Goal: Task Accomplishment & Management: Use online tool/utility

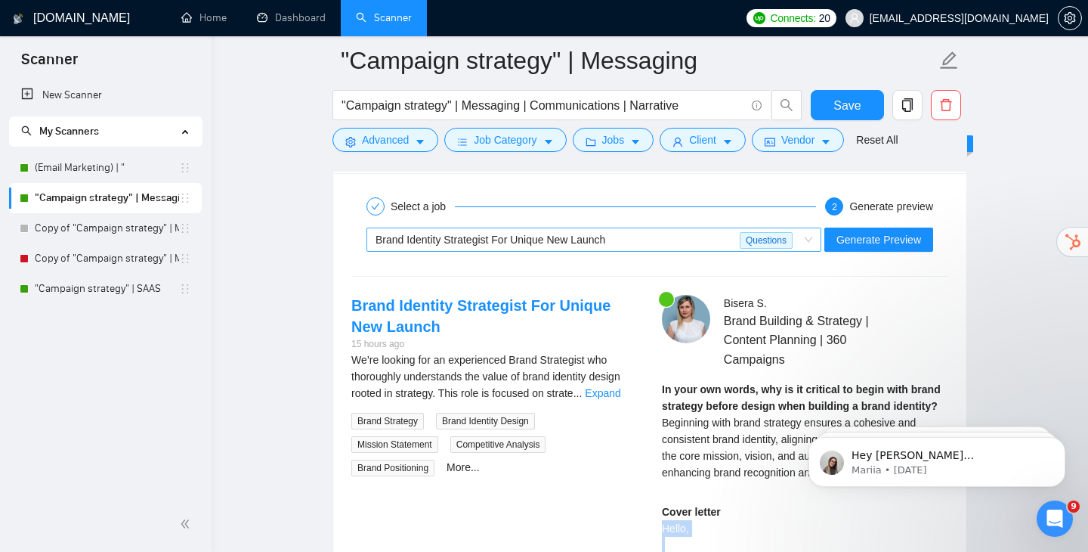
click at [805, 228] on span "Brand Identity Strategist For Unique New Launch Questions" at bounding box center [594, 239] width 437 height 23
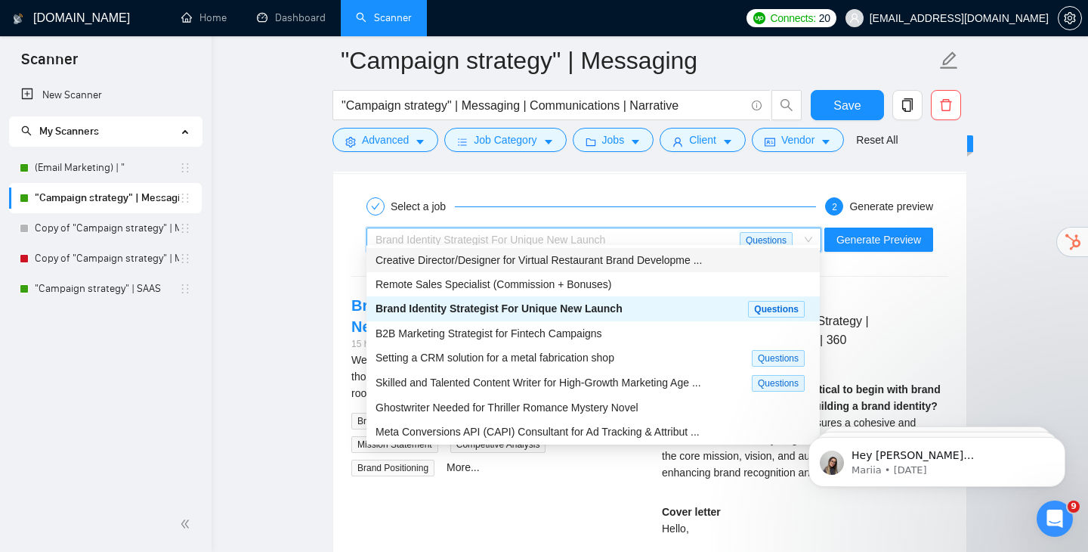
click at [561, 191] on div "Select a job 2 Generate preview" at bounding box center [649, 206] width 597 height 30
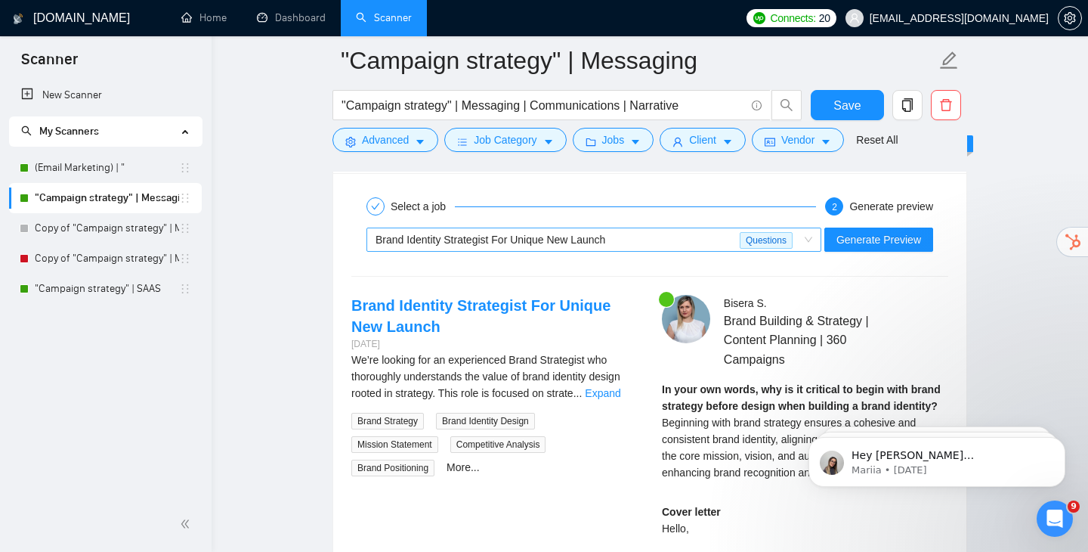
click at [808, 228] on span "Brand Identity Strategist For Unique New Launch Questions" at bounding box center [594, 239] width 437 height 23
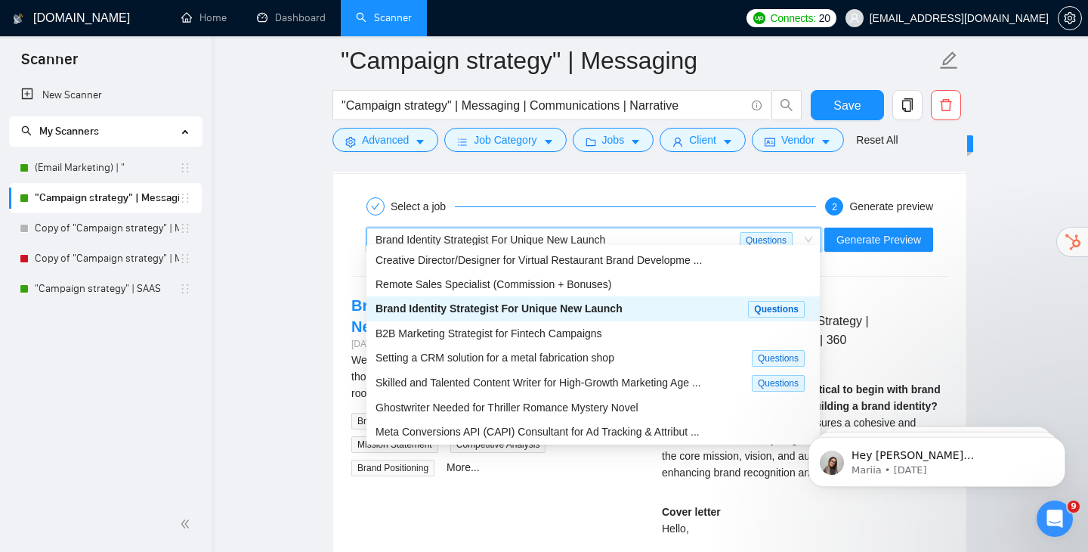
click at [76, 199] on link ""Campaign strategy" | Messaging" at bounding box center [107, 198] width 144 height 30
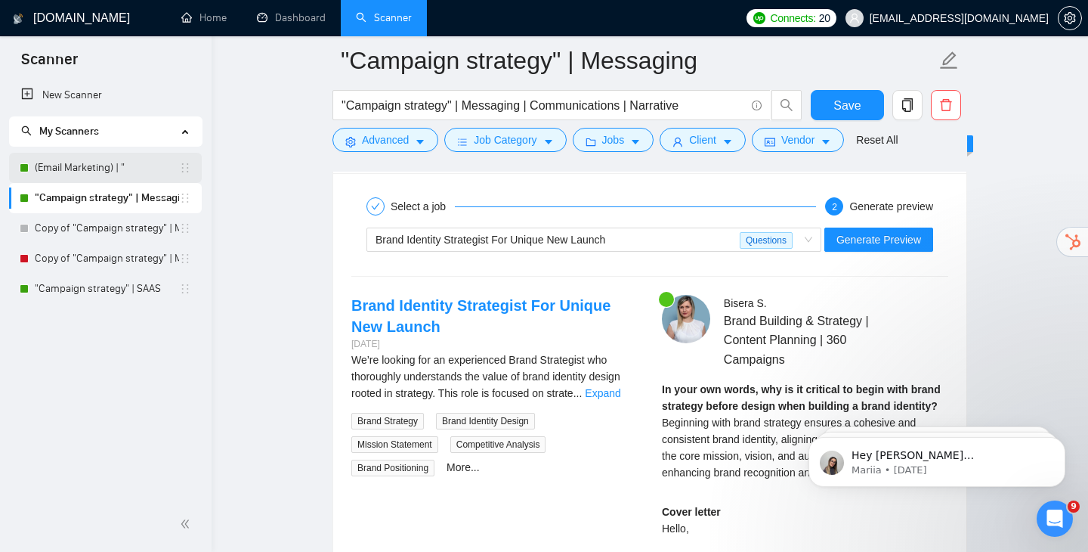
click at [87, 173] on link "(Email Marketing) | "" at bounding box center [107, 168] width 144 height 30
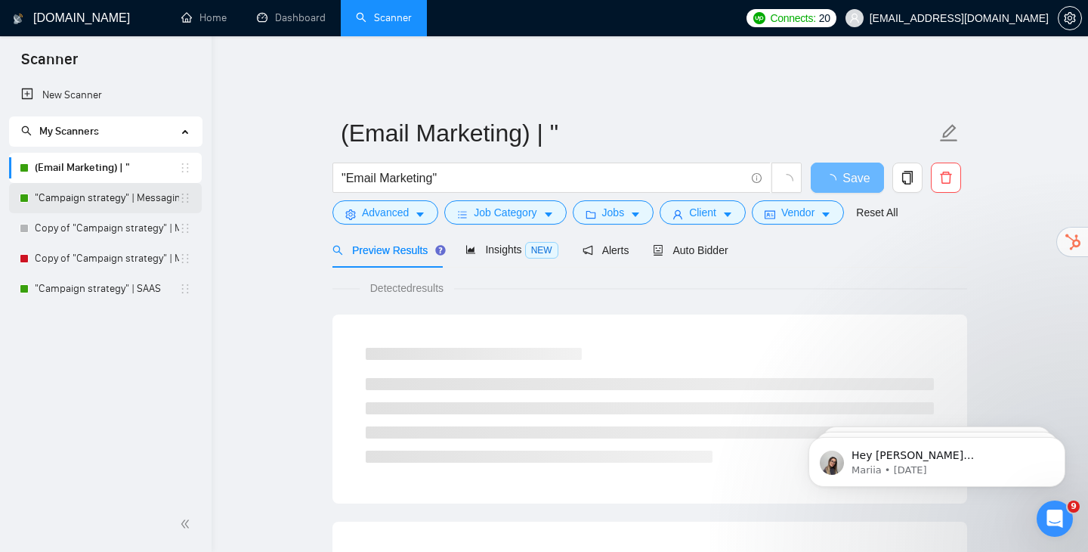
click at [83, 196] on link ""Campaign strategy" | Messaging" at bounding box center [107, 198] width 144 height 30
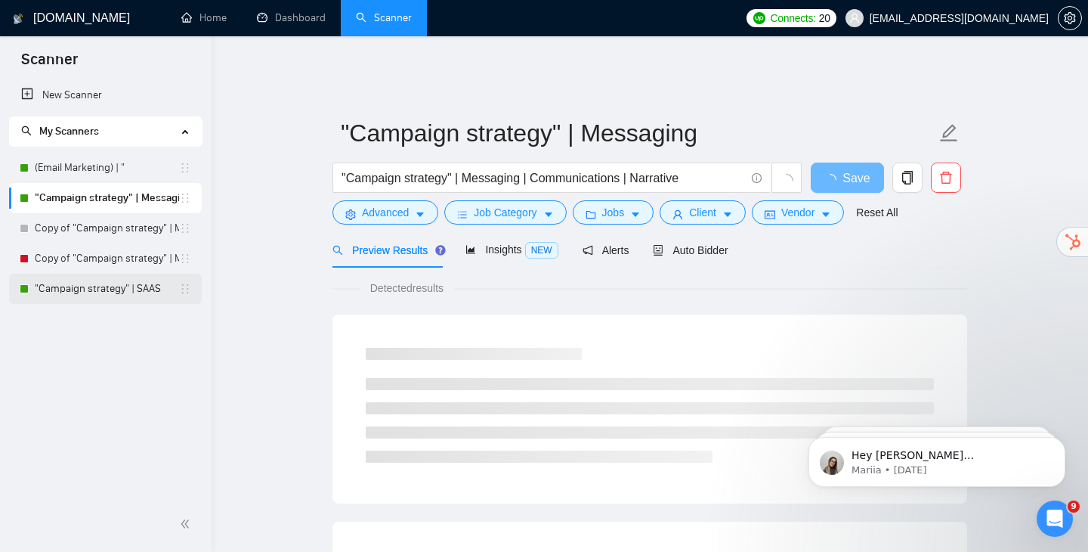
click at [124, 293] on link ""Campaign strategy" | SAAS" at bounding box center [107, 289] width 144 height 30
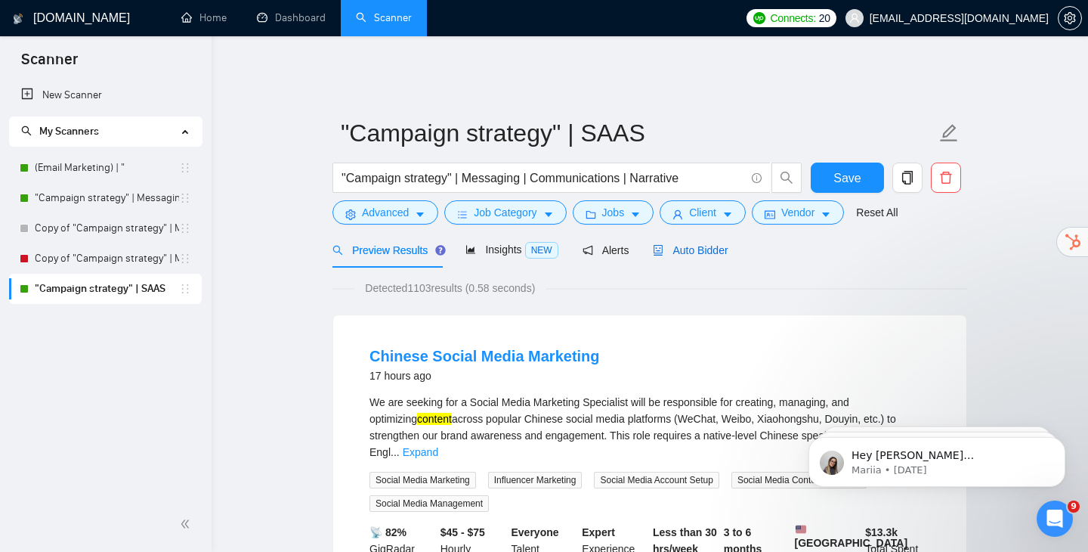
click at [677, 244] on span "Auto Bidder" at bounding box center [690, 250] width 75 height 12
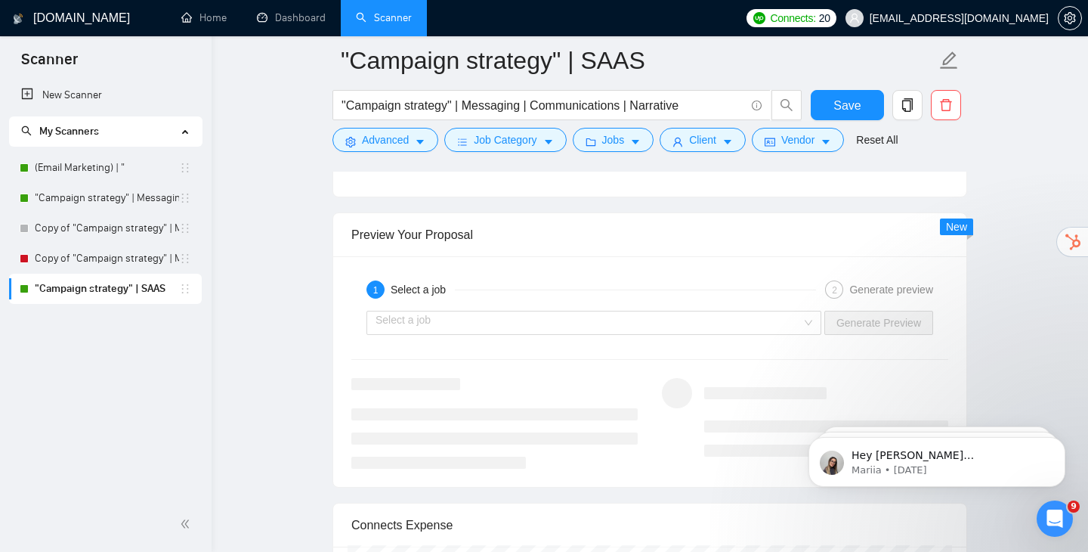
scroll to position [3035, 0]
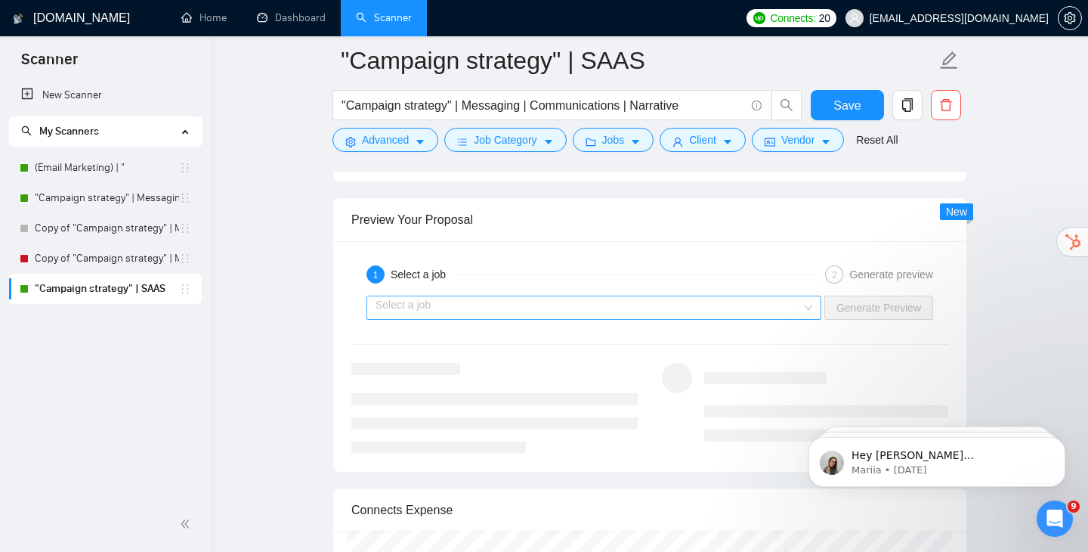
click at [780, 296] on input "search" at bounding box center [589, 307] width 426 height 23
click at [783, 296] on input "search" at bounding box center [589, 307] width 426 height 23
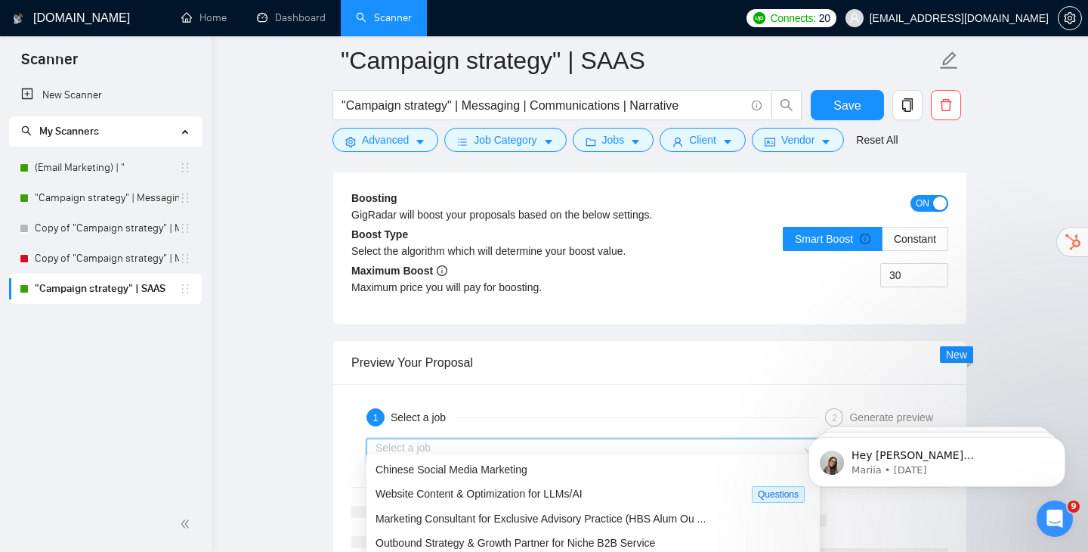
scroll to position [2877, 0]
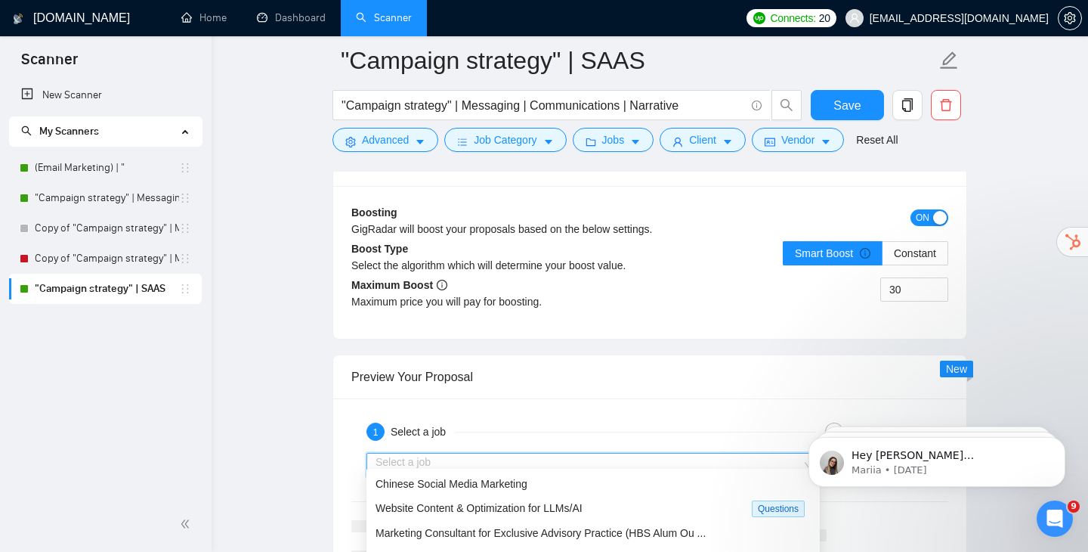
click at [510, 455] on input "search" at bounding box center [589, 464] width 426 height 23
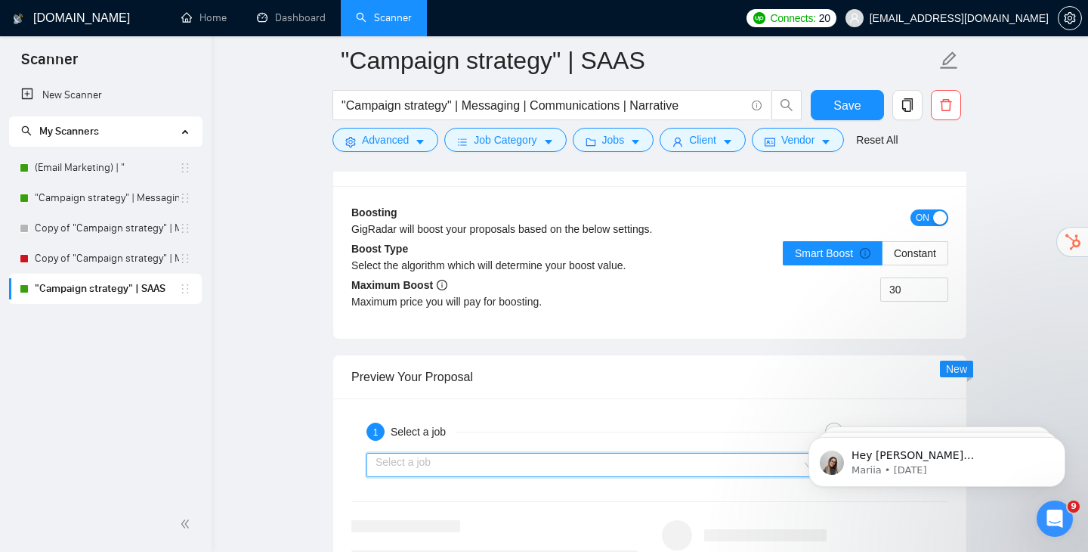
click at [468, 453] on input "search" at bounding box center [589, 464] width 426 height 23
click at [97, 172] on link "(Email Marketing) | "" at bounding box center [107, 168] width 144 height 30
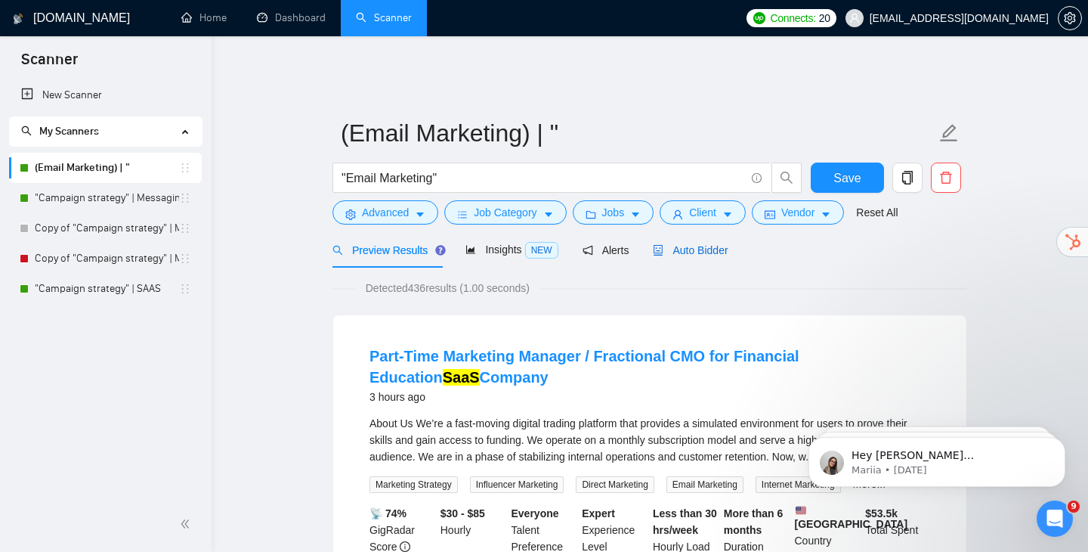
click at [696, 244] on span "Auto Bidder" at bounding box center [690, 250] width 75 height 12
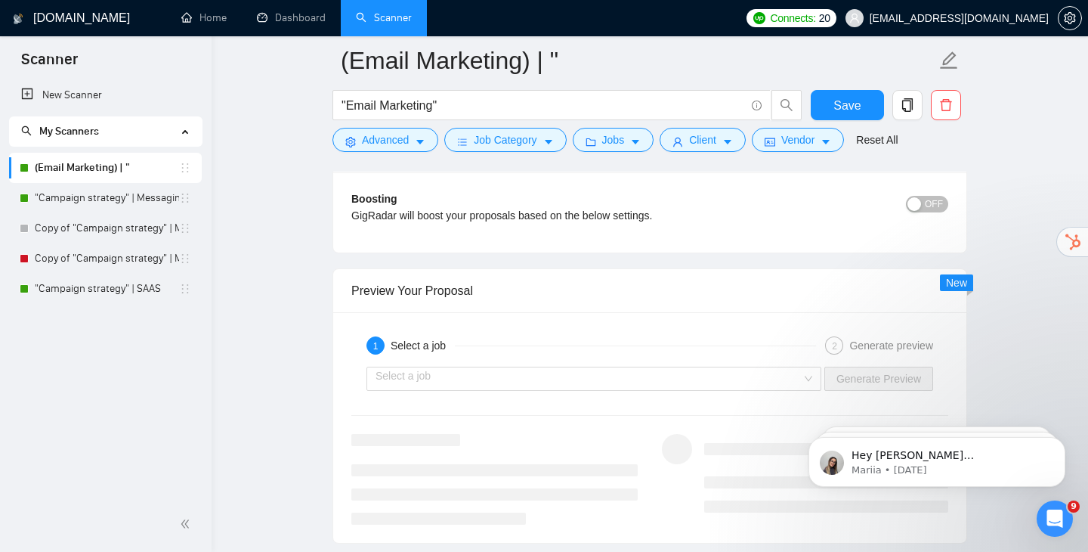
scroll to position [2889, 0]
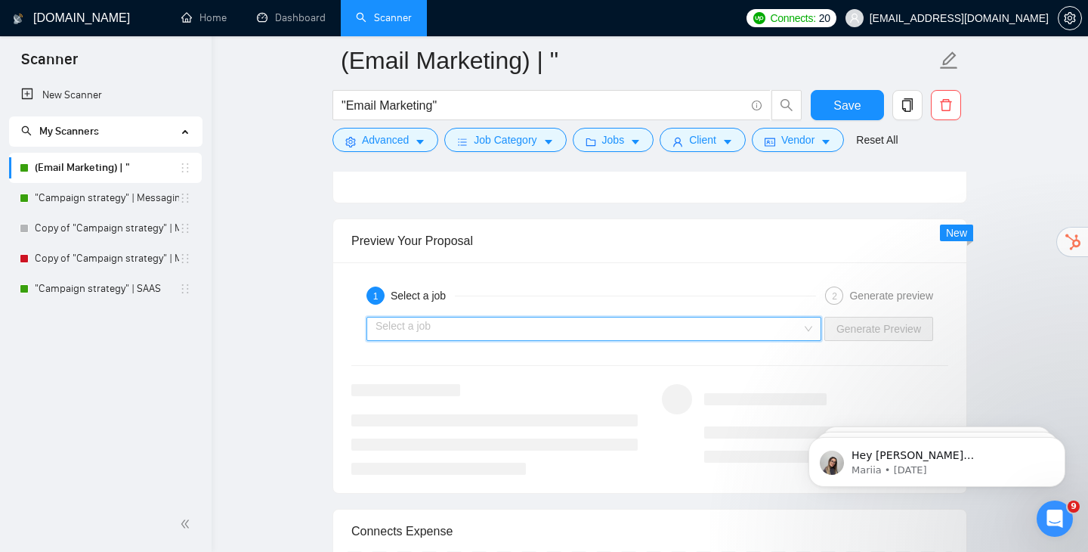
click at [557, 321] on input "search" at bounding box center [589, 328] width 426 height 23
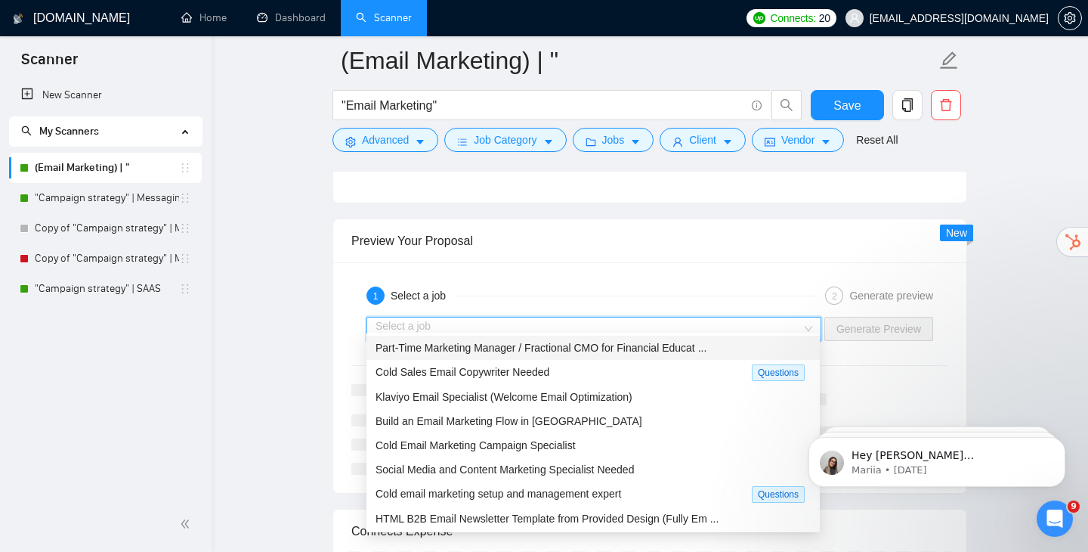
click at [546, 345] on span "Part-Time Marketing Manager / Fractional CMO for Financial Educat ..." at bounding box center [541, 348] width 331 height 12
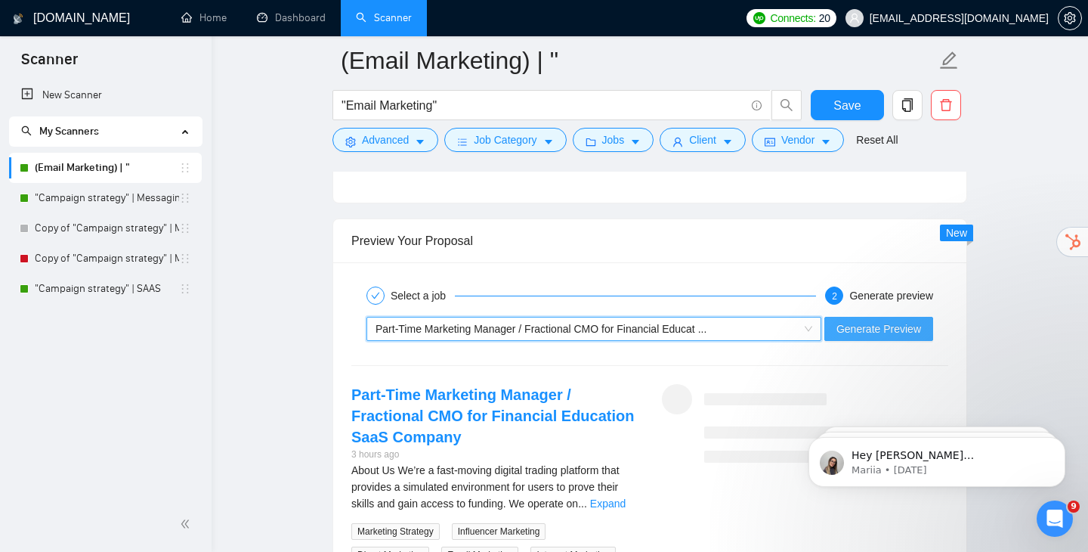
click at [874, 320] on span "Generate Preview" at bounding box center [878, 328] width 85 height 17
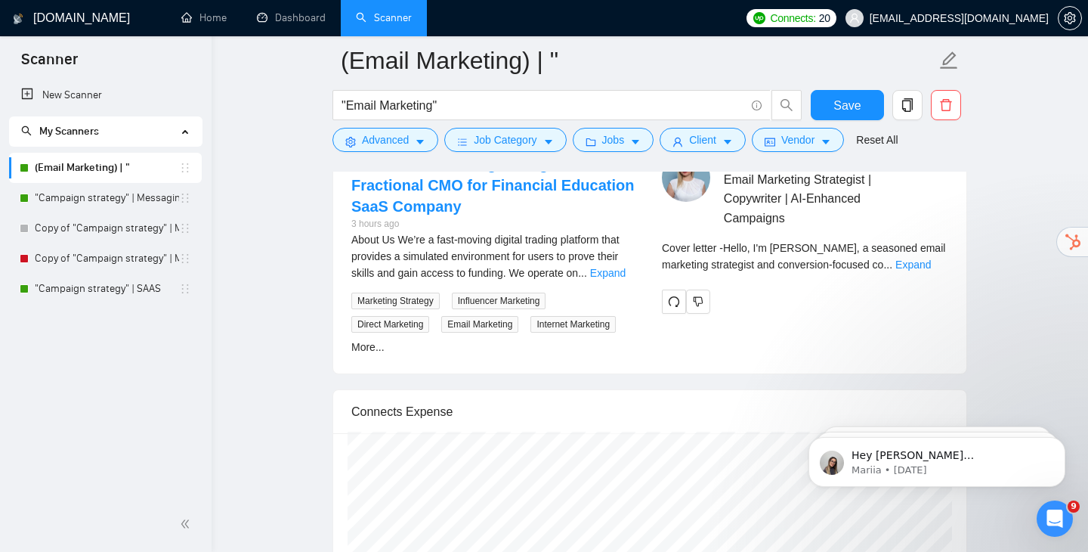
scroll to position [3121, 0]
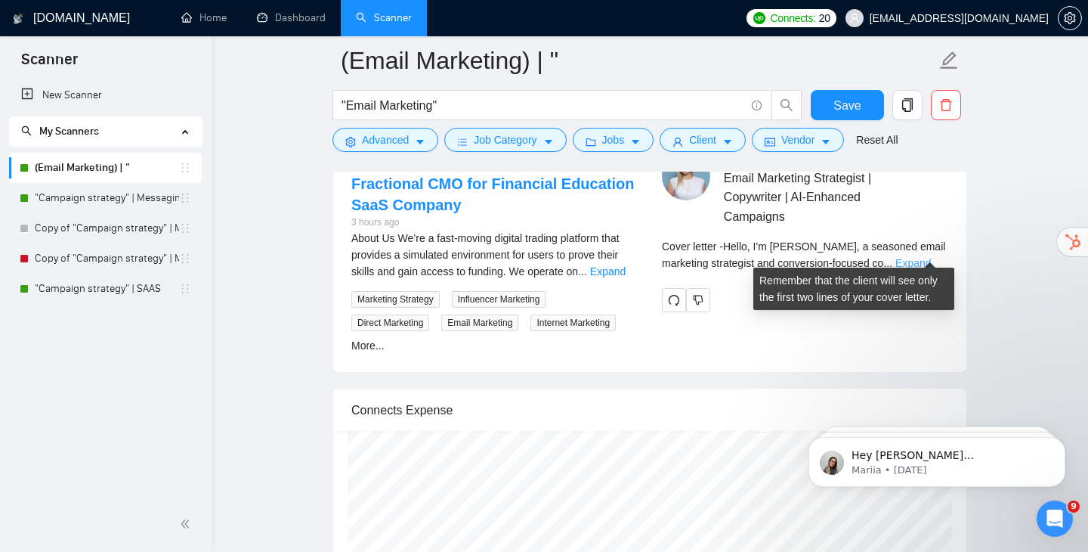
click at [929, 257] on link "Expand" at bounding box center [913, 263] width 36 height 12
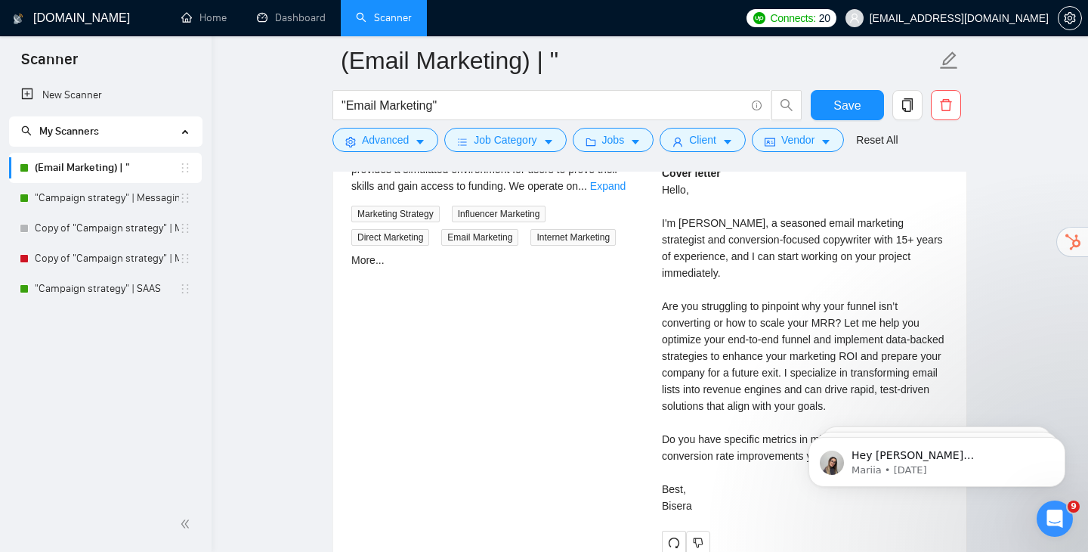
scroll to position [3198, 0]
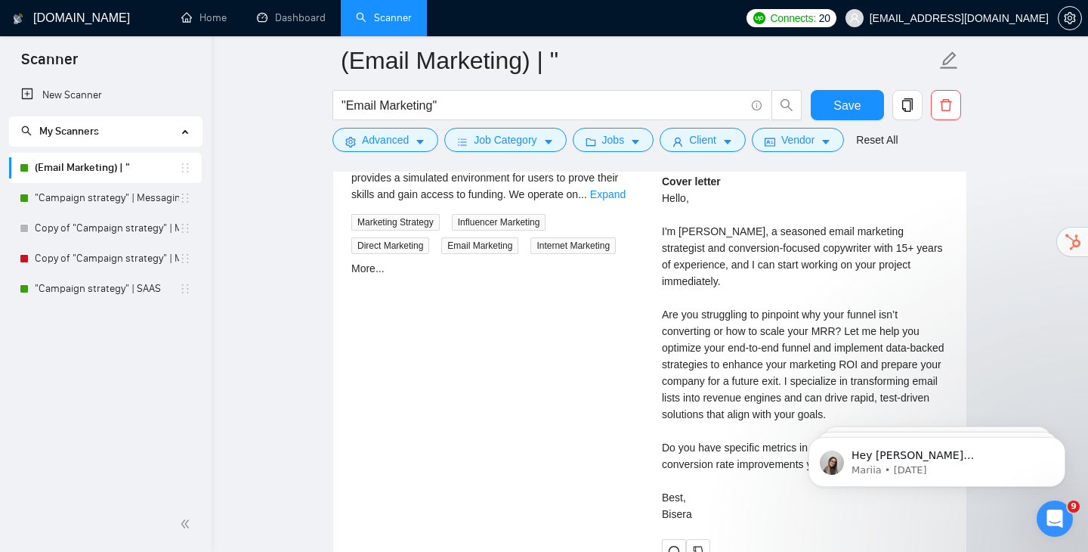
drag, startPoint x: 697, startPoint y: 454, endPoint x: 659, endPoint y: 190, distance: 267.1
click at [659, 190] on div "[PERSON_NAME] Email Marketing Strategist | Copywriter | AI-Enhanced Campaigns C…" at bounding box center [805, 318] width 311 height 487
copy div "Hello, I'm [PERSON_NAME], a seasoned email marketing strategist and conversion-…"
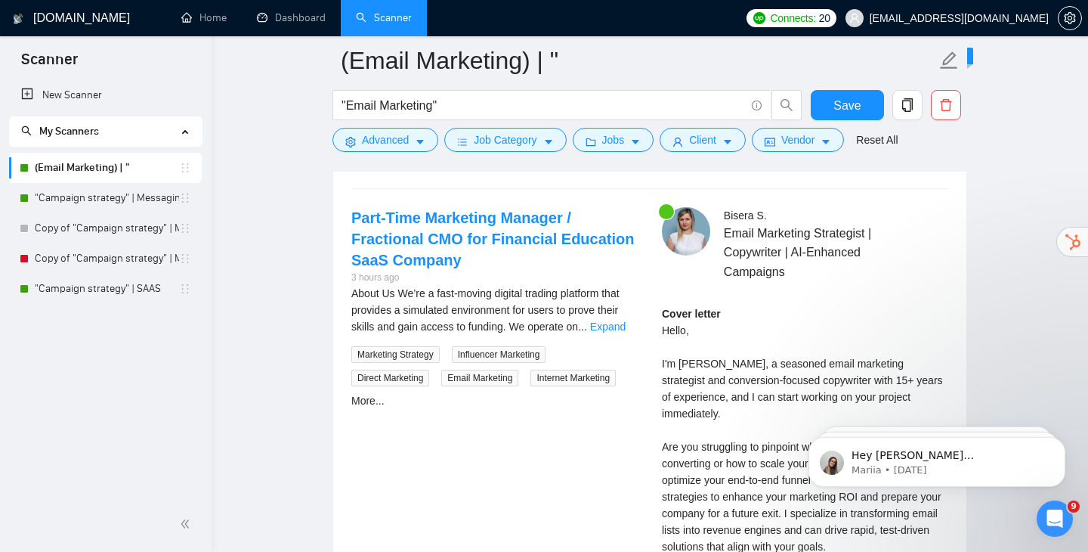
scroll to position [3031, 0]
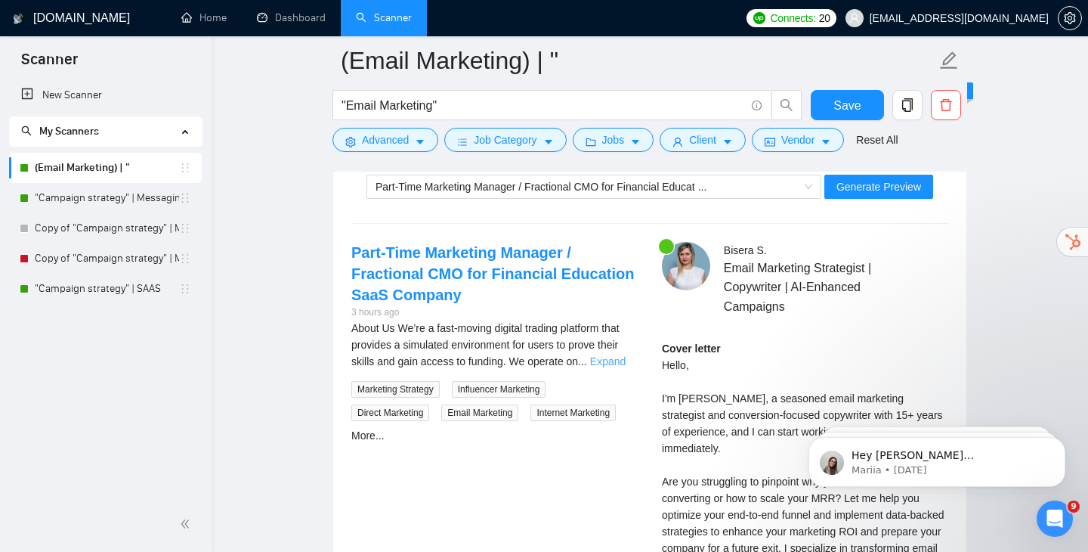
click at [623, 355] on link "Expand" at bounding box center [608, 361] width 36 height 12
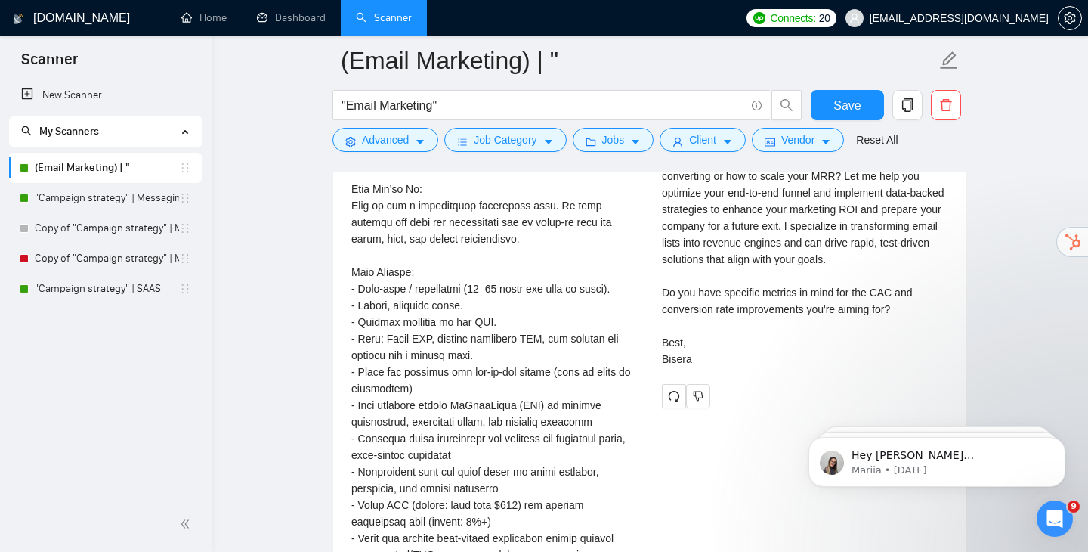
scroll to position [3357, 0]
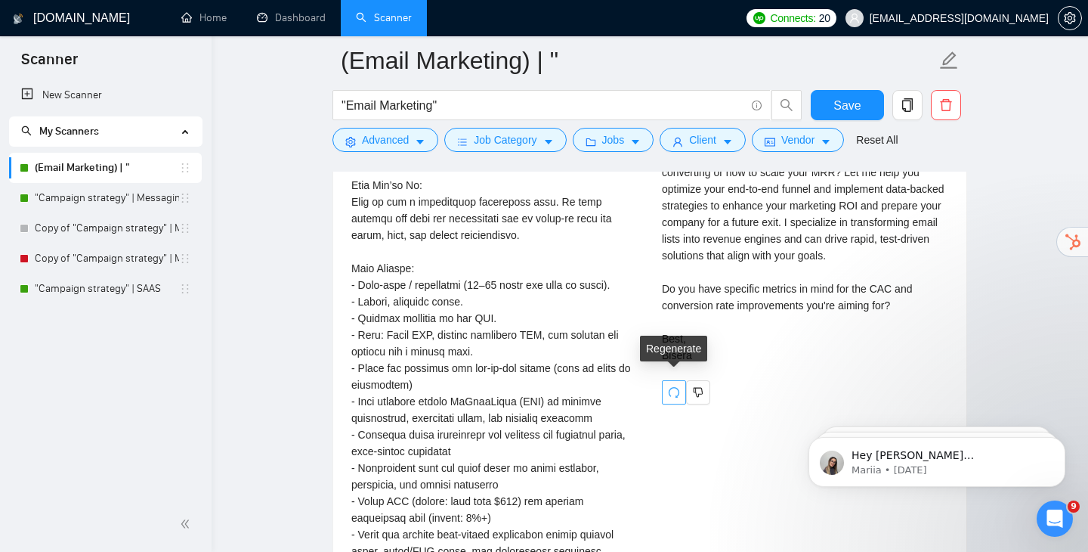
click at [679, 387] on icon "redo" at bounding box center [674, 392] width 11 height 11
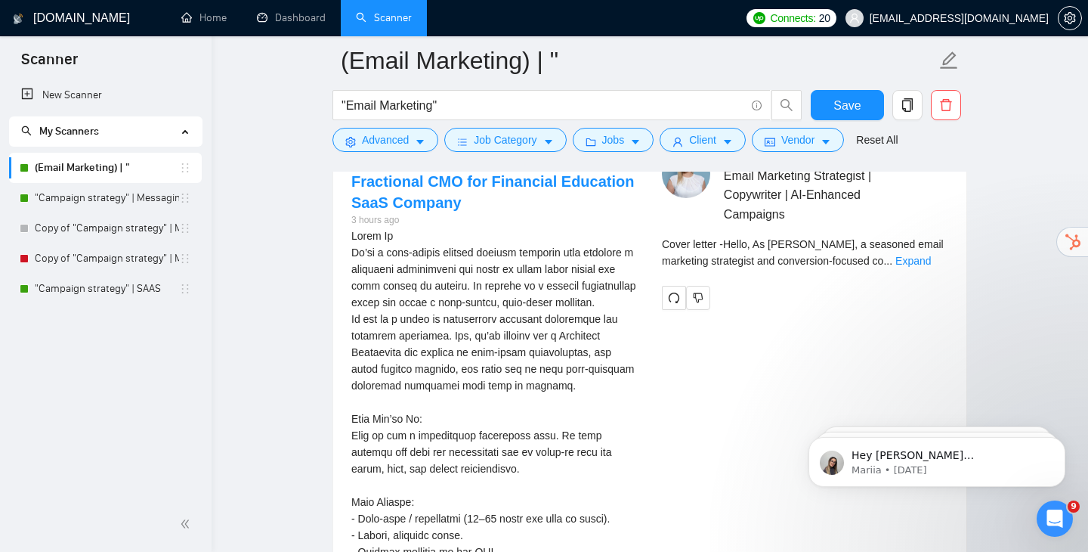
scroll to position [3119, 0]
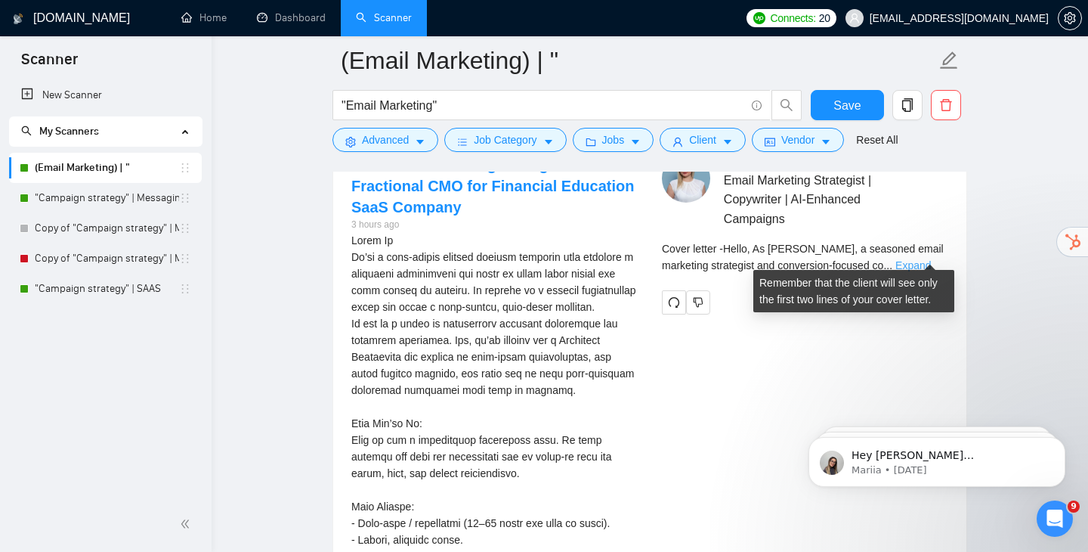
click at [921, 259] on link "Expand" at bounding box center [913, 265] width 36 height 12
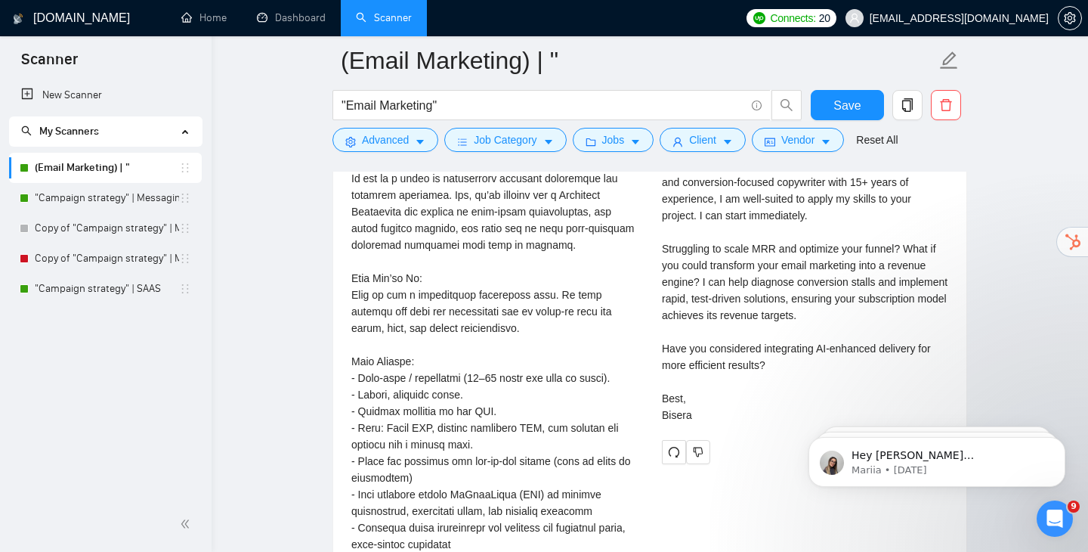
scroll to position [3268, 0]
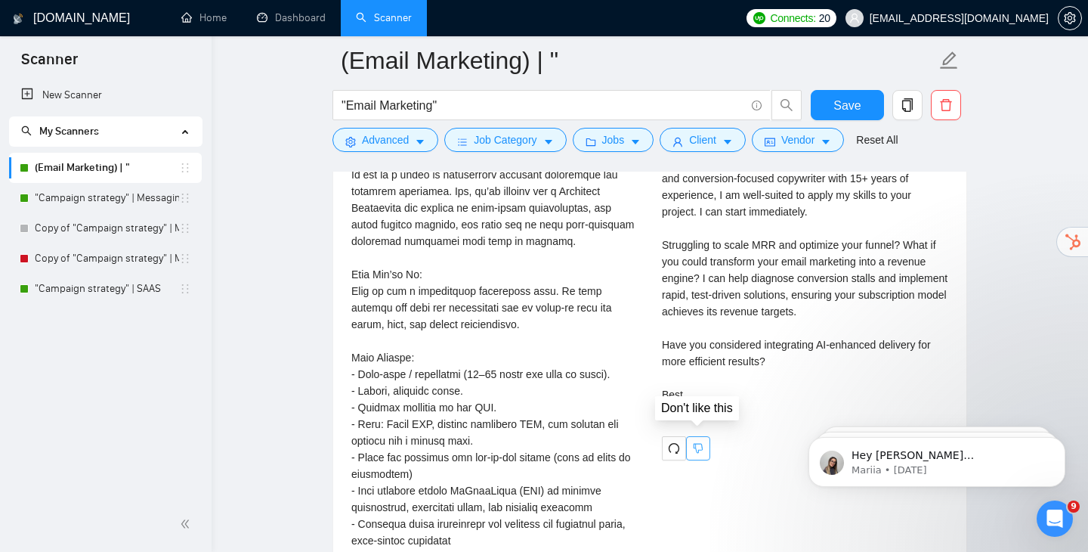
click at [704, 437] on button "button" at bounding box center [698, 448] width 24 height 24
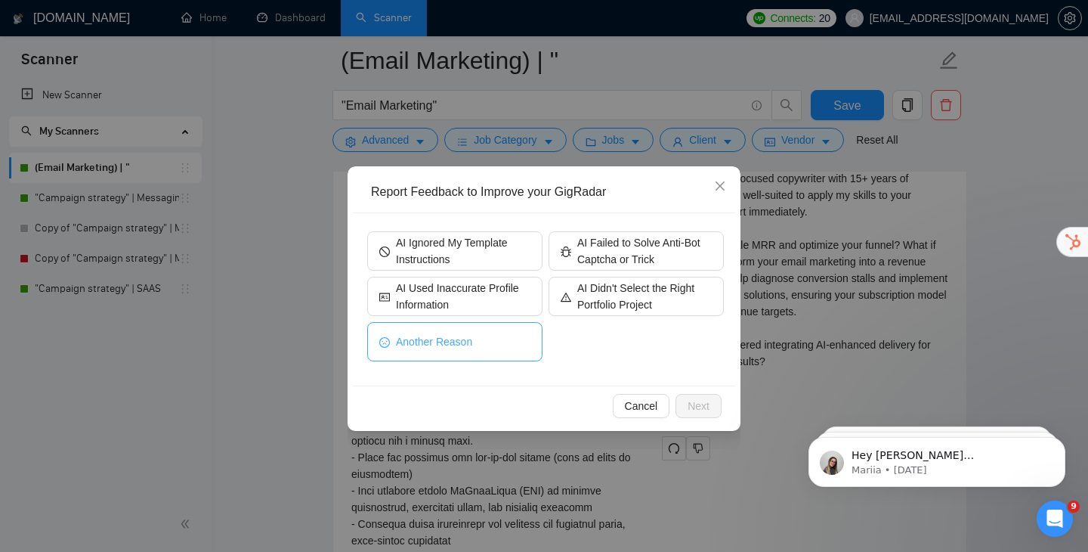
click at [486, 346] on button "Another Reason" at bounding box center [454, 341] width 175 height 39
click at [682, 403] on button "Next" at bounding box center [699, 406] width 46 height 24
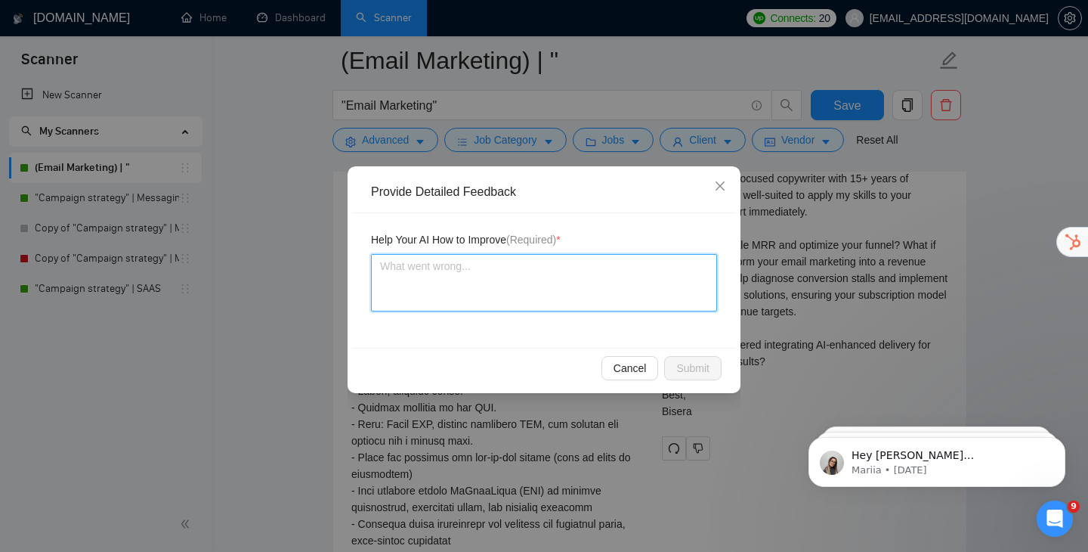
click at [465, 266] on textarea at bounding box center [544, 282] width 346 height 57
type textarea "S"
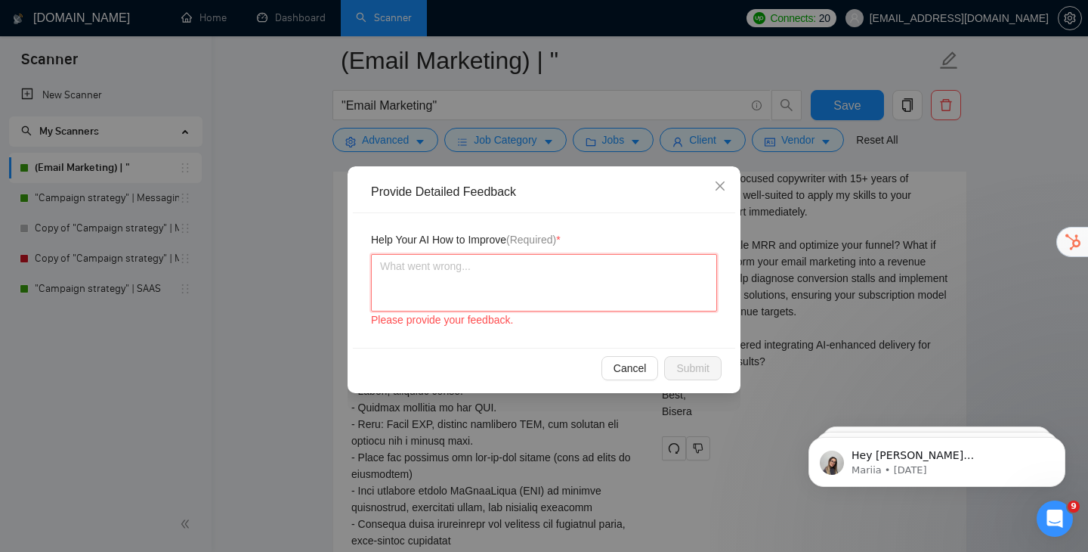
type textarea "D"
type textarea "Do"
type textarea "Don"
type textarea "Don'"
type textarea "Don't"
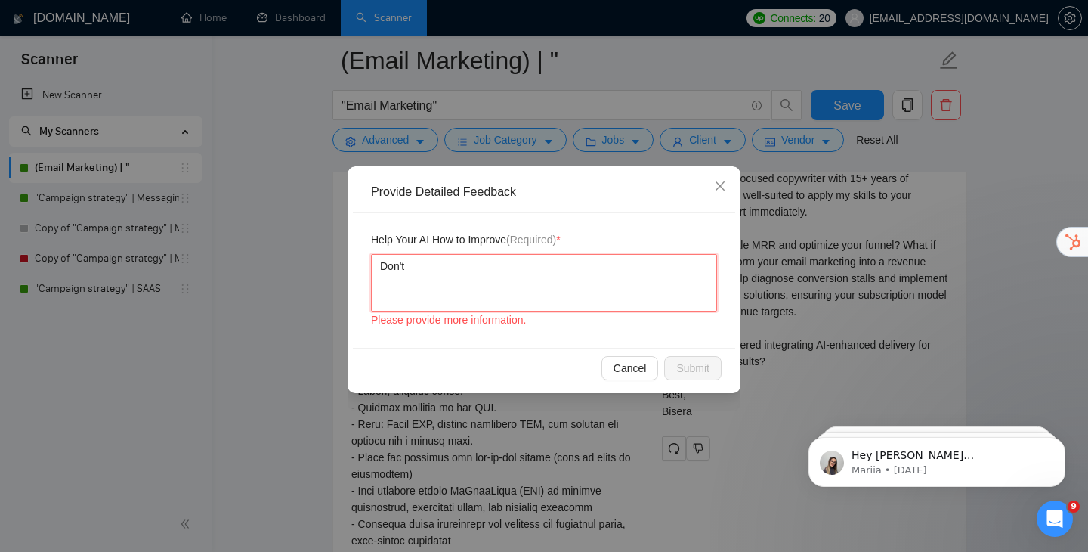
type textarea "Don't s"
type textarea "Don't st"
type textarea "Don't sta"
type textarea "Don't star"
type textarea "Don't start"
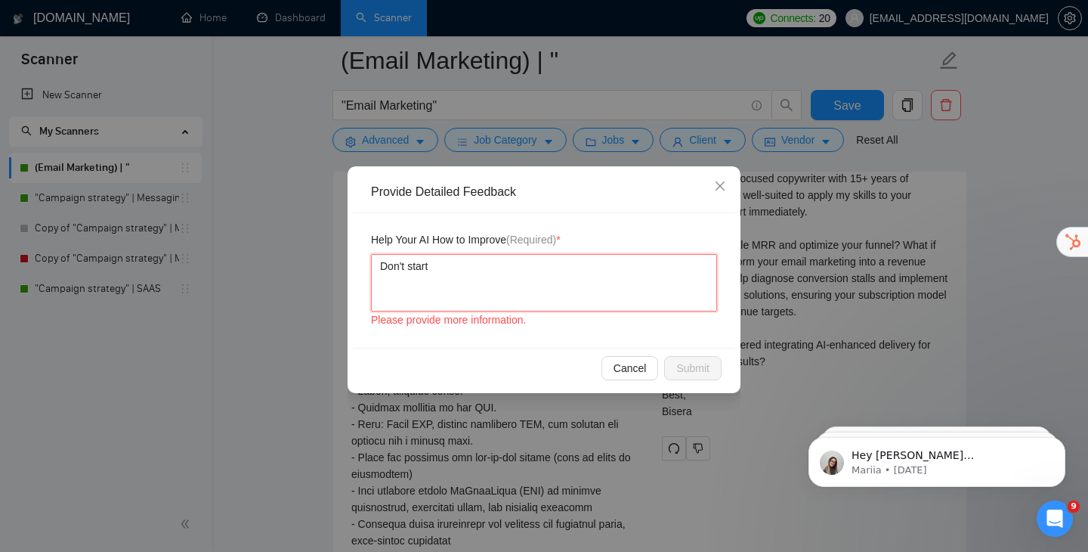
type textarea "Don't start"
type textarea "Don't start wi"
type textarea "Don't start with"
type textarea "Don't start with t"
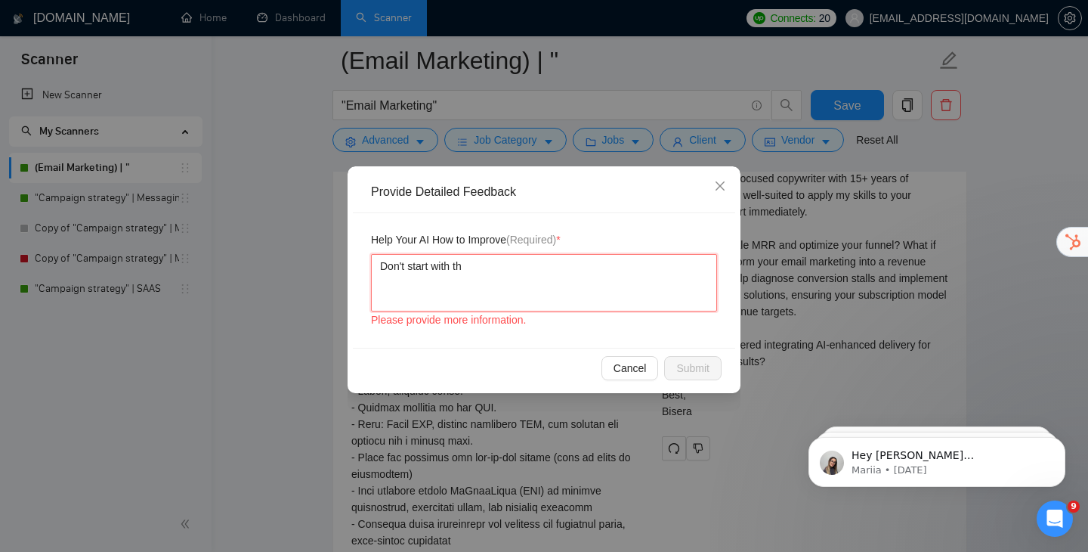
type textarea "Don't start with the"
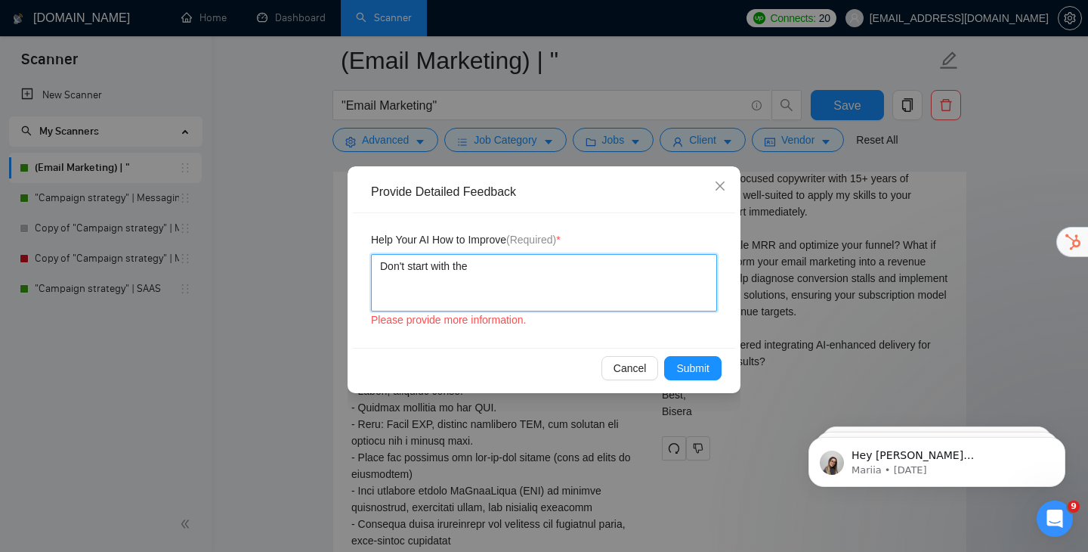
type textarea "Don't start with the"
type textarea "Don't start with the ""
type textarea "Don't start with the "a"
type textarea "Don't start with the "as"
type textarea "Don't start with the "a"
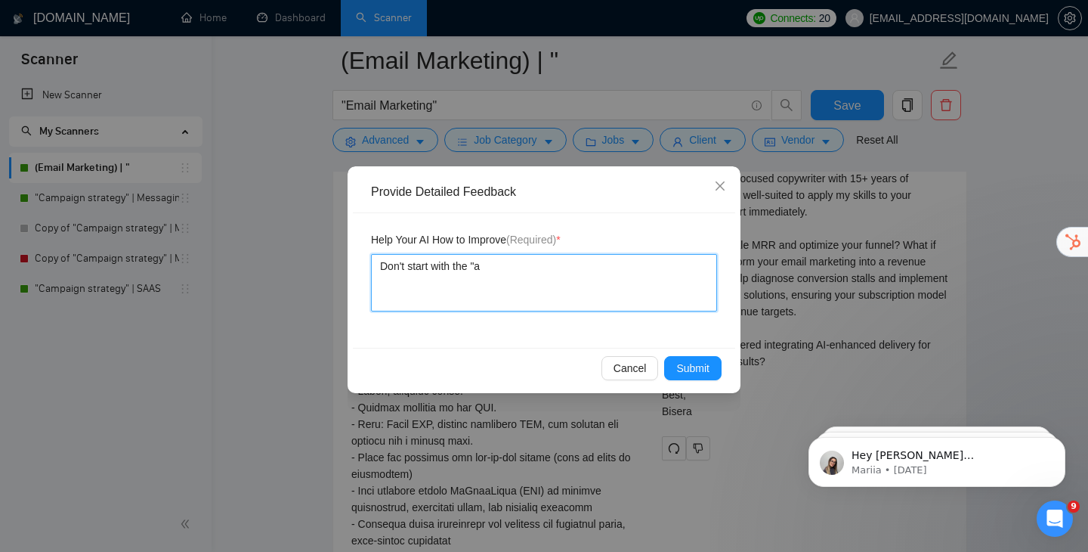
type textarea "Don't start with the ""
type textarea "Don't start with the "AS"
type textarea "Don't start with the "AS."
type textarea "Don't start with the "AS"
type textarea "Don't start with the "A"
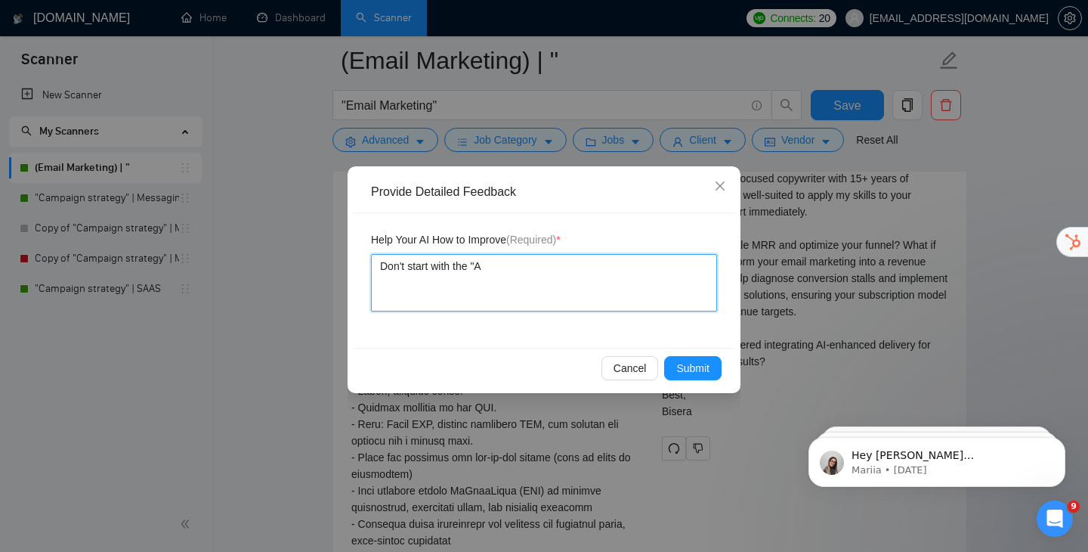
type textarea "Don't start with the "As"
type textarea "Don't start with the "As."
type textarea "Don't start with the "As.."
type textarea "Don't start with the "As..."
type textarea "Don't start with the "As...."
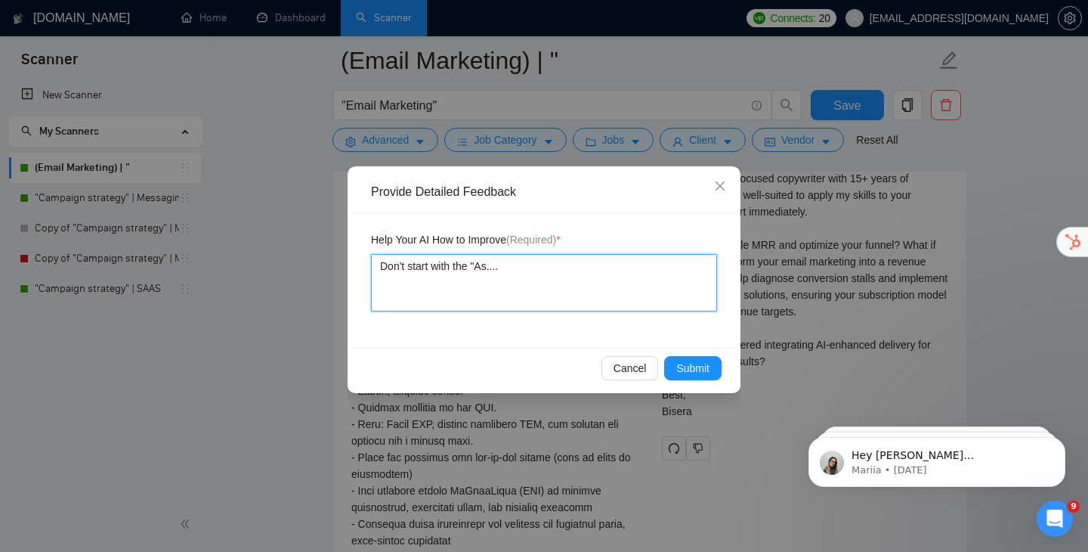
type textarea "Don't start with the "As...."
type textarea "Don't start with the "As.... s"
type textarea "Don't start with the "As.... st"
type textarea "Don't start with the "As.... str"
type textarea "Don't start with the "As.... stru"
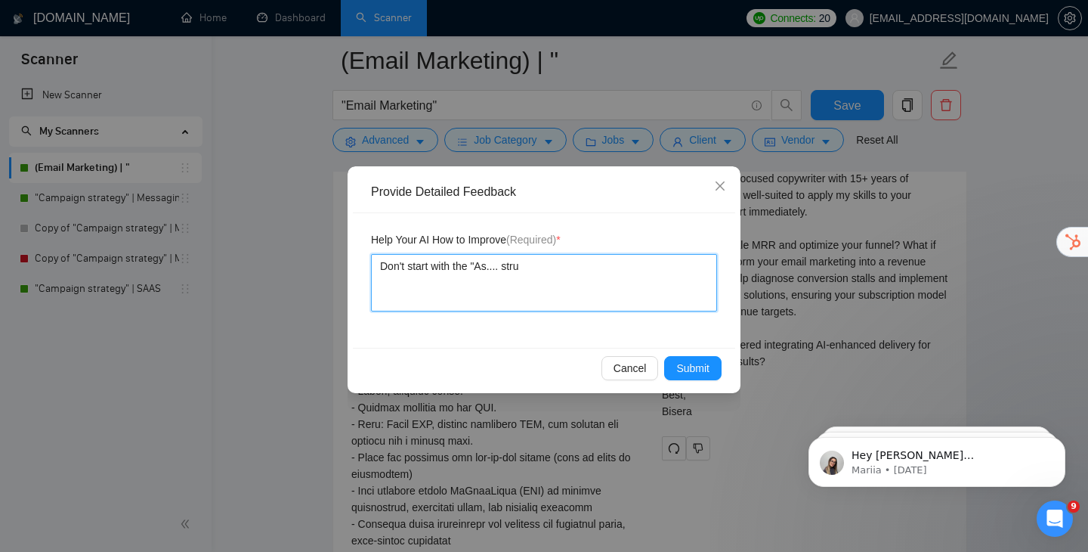
type textarea "Don't start with the "As.... struc"
type textarea "Don't start with the "As.... struct"
type textarea "Don't start with the "As.... structu"
type textarea "Don't start with the "As.... structur"
type textarea "Don't start with the "As.... structure"
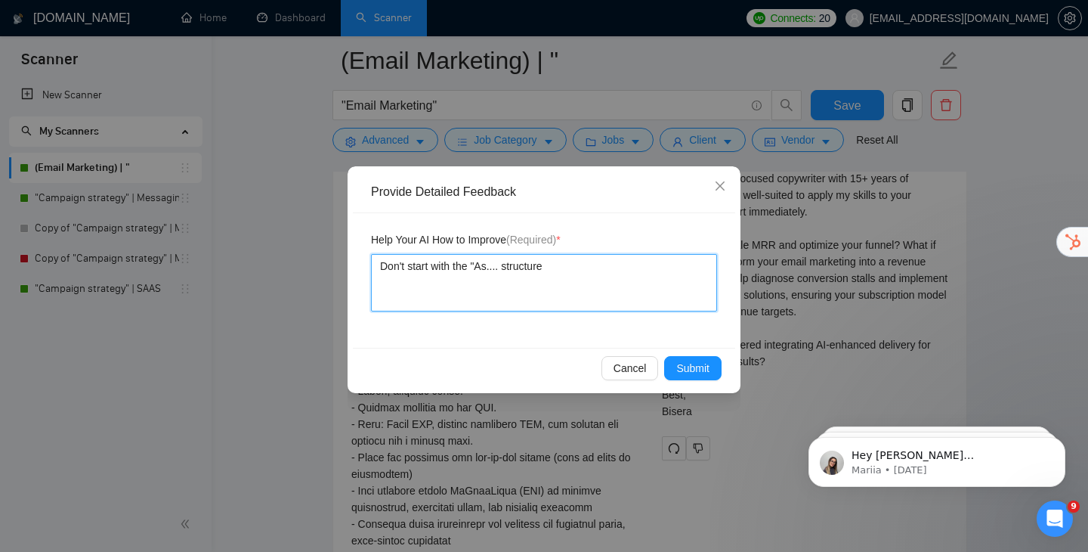
type textarea "Don't start with the "As.... structure""
type textarea "Don't start with the "As.... structure"
type textarea "Don't start with the "As.... "structure"
type textarea "Don't start with the "As.... " structure"
click at [585, 263] on textarea "Don't start with the "As.... " structure" at bounding box center [544, 282] width 346 height 57
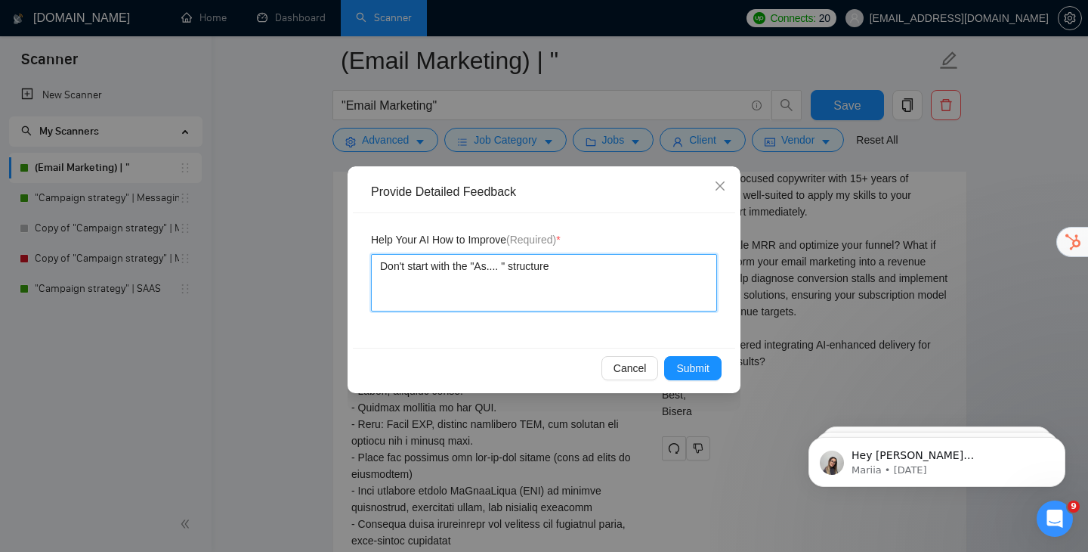
type textarea "Don't start with the "As.... " structure"
type textarea "Don't start with the "As.... " structure yo"
type textarea "Don't start with the "As.... " structure you"
type textarea "Don't start with the "As.... " structure you h"
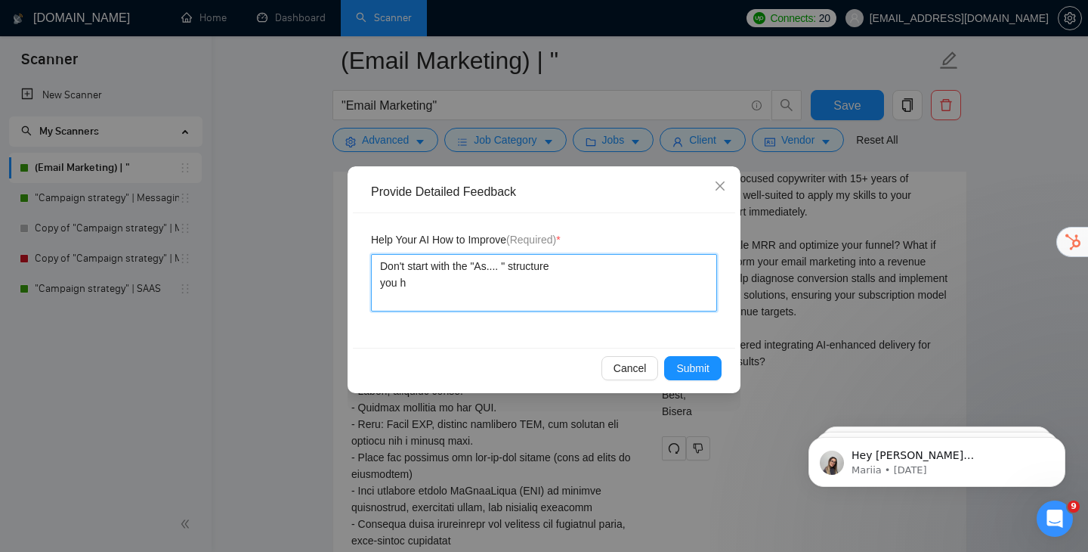
type textarea "Don't start with the "As.... " structure you ha"
type textarea "Don't start with the "As.... " structure you h"
type textarea "Don't start with the "As.... " structure you"
type textarea "Don't start with the "As.... " structure yo"
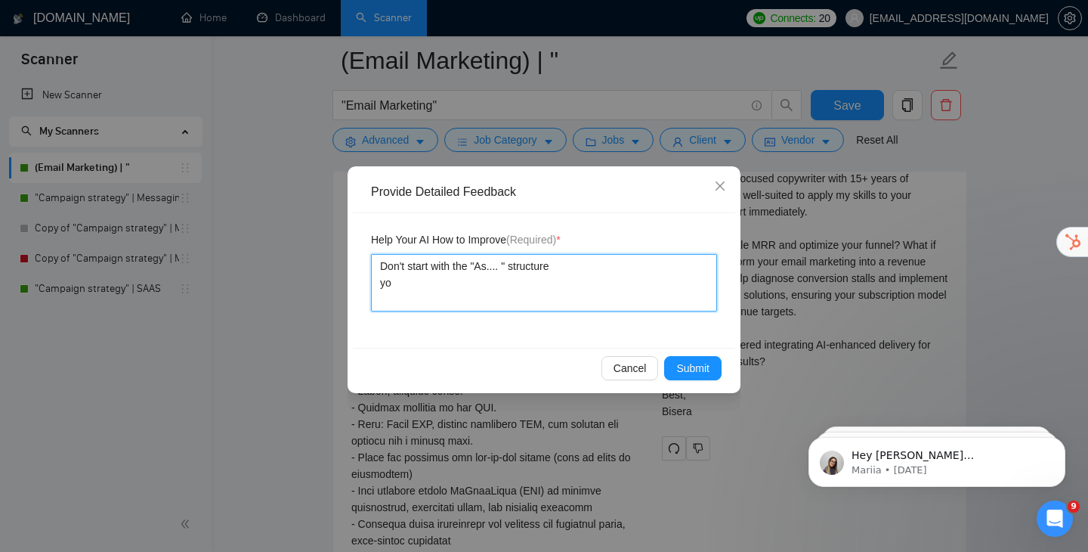
type textarea "Don't start with the "As.... " structure y"
type textarea "Don't start with the "As.... " structure"
type textarea "Don't start with the "As.... " structure Y"
type textarea "Don't start with the "As.... " structure Yo"
type textarea "Don't start with the "As.... " structure You"
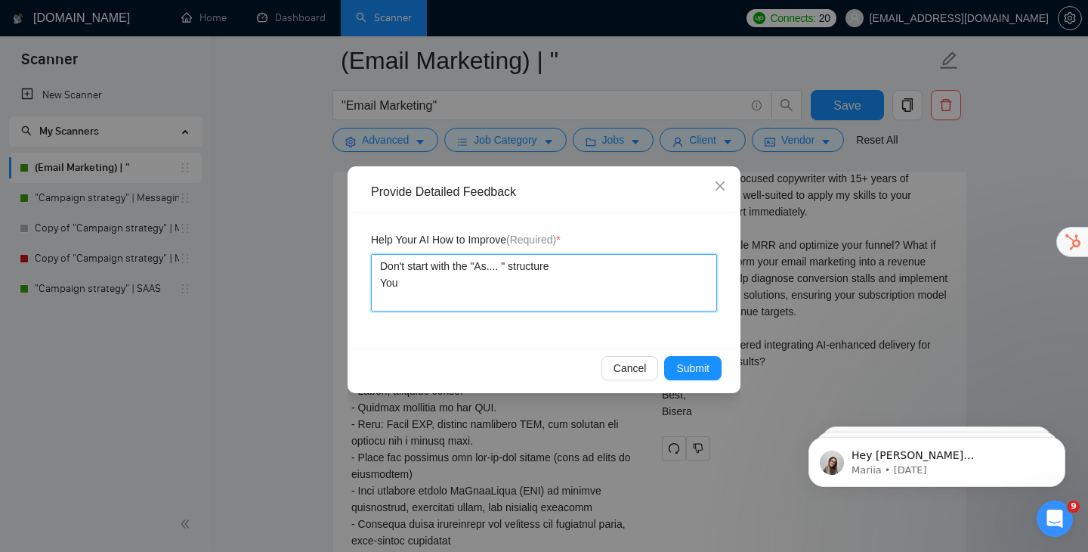
type textarea "Don't start with the "As.... " structure You"
type textarea "Don't start with the "As.... " structure You h"
type textarea "Don't start with the "As.... " structure You ha"
type textarea "Don't start with the "As.... " structure You hav"
type textarea "Don't start with the "As.... " structure You have"
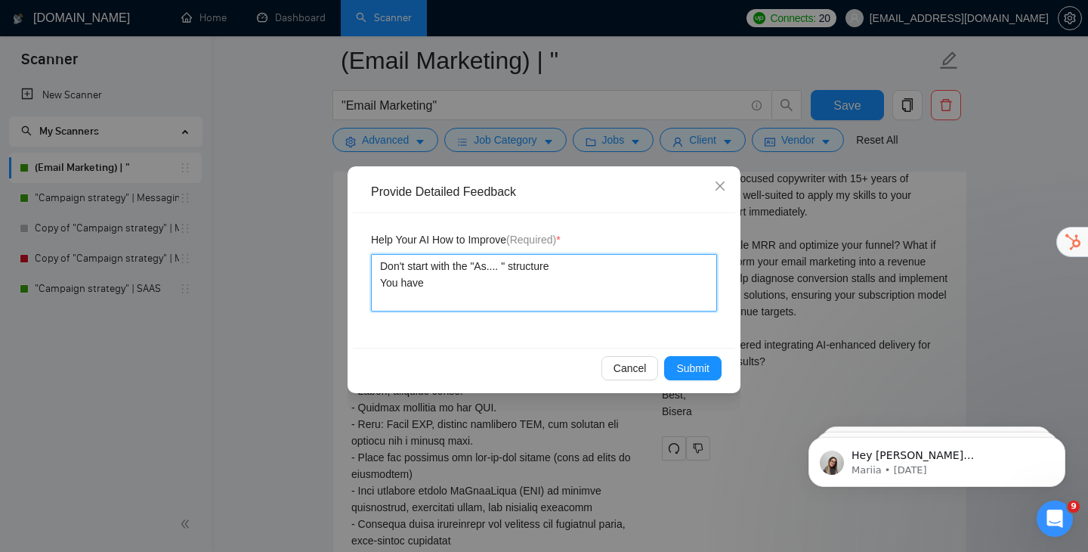
type textarea "Don't start with the "As.... " structure You haven"
type textarea "Don't start with the "As.... " structure You haven'"
type textarea "Don't start with the "As.... " structure You haven't"
type textarea "Don't start with the "As.... " structure You haven't p"
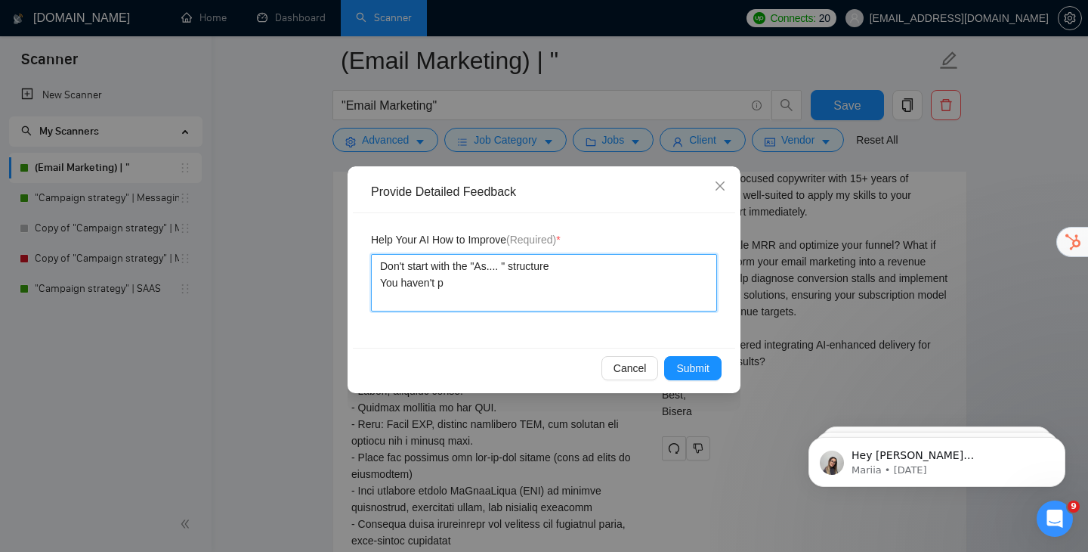
type textarea "Don't start with the "As.... " structure You haven't pr"
type textarea "Don't start with the "As.... " structure You haven't p"
type textarea "Don't start with the "As.... " structure You haven't"
type textarea "Don't start with the "As.... " structure You haven't r"
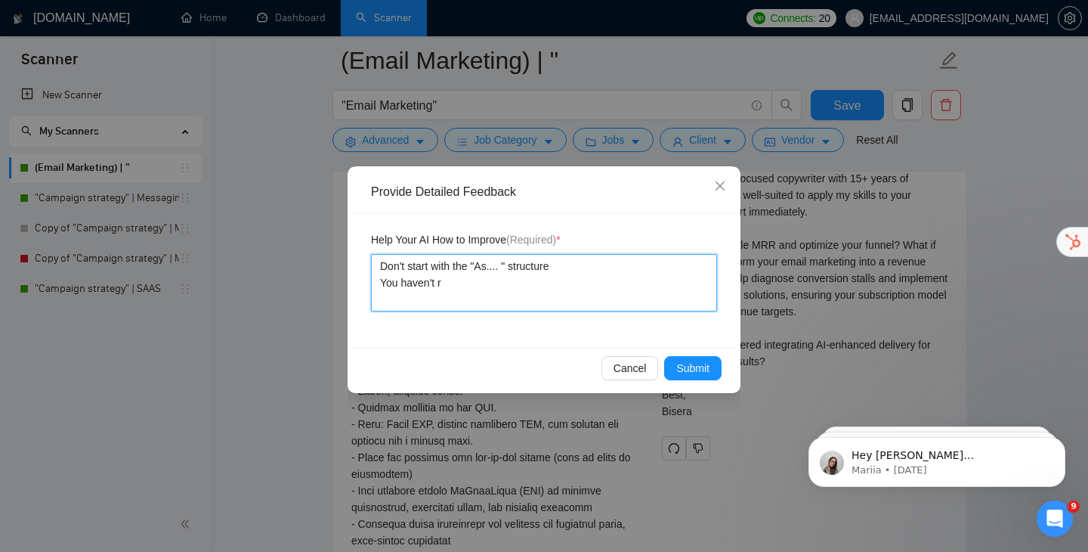
type textarea "Don't start with the "As.... " structure You haven't re"
type textarea "Don't start with the "As.... " structure You haven't rep"
type textarea "Don't start with the "As.... " structure You haven't repl"
type textarea "Don't start with the "As.... " structure You haven't repli"
type textarea "Don't start with the "As.... " structure You haven't replie"
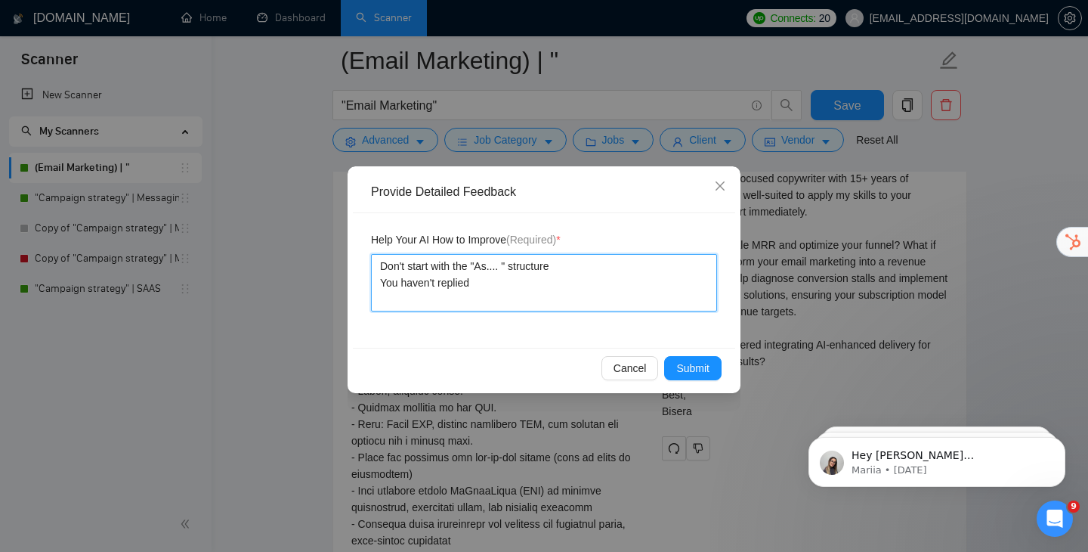
type textarea "Don't start with the "As.... " structure You haven't replied"
type textarea "Don't start with the "As.... " structure You haven't replied t"
type textarea "Don't start with the "As.... " structure You haven't replied to"
type textarea "Don't start with the "As.... " structure You haven't replied to t"
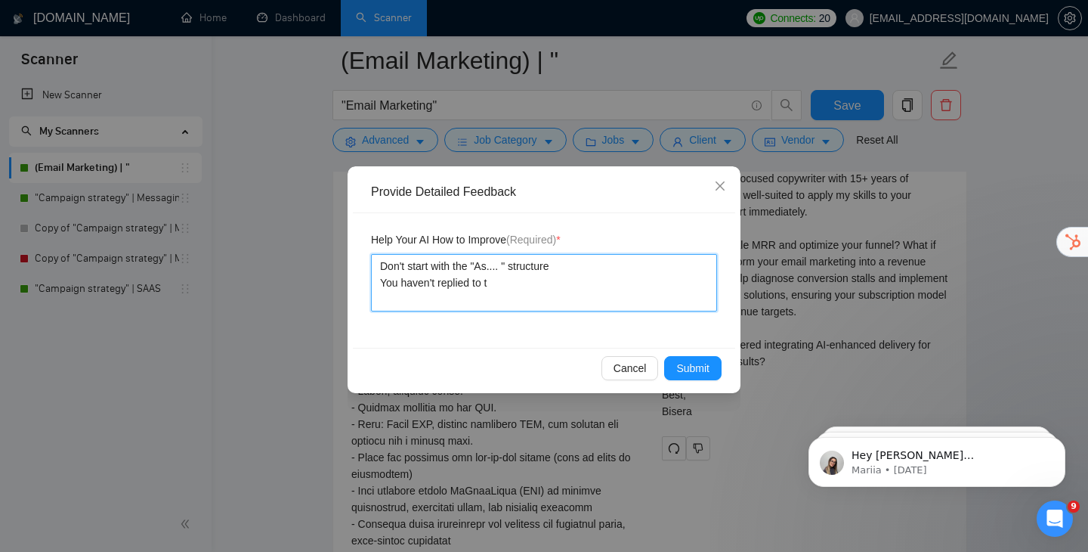
type textarea "Don't start with the "As.... " structure You haven't replied to th"
type textarea "Don't start with the "As.... " structure You haven't replied to the"
click at [539, 281] on textarea "Don't start with the "As.... " structure You haven't replied to the" at bounding box center [544, 282] width 346 height 57
type textarea "Don't start with the "As.... " structure You haven't replied to the q"
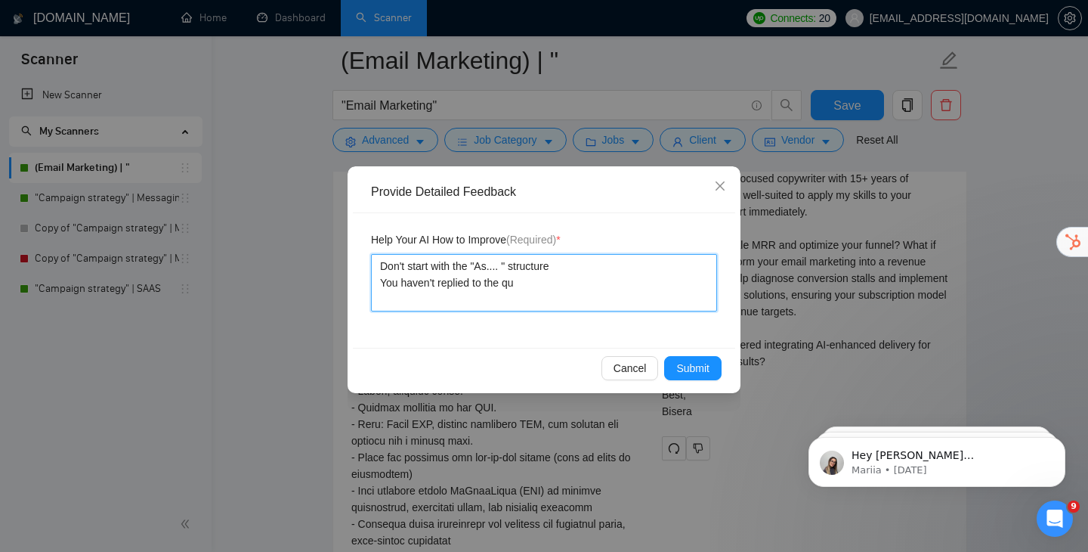
type textarea "Don't start with the "As.... " structure You haven't replied to the que"
type textarea "Don't start with the "As.... " structure You haven't replied to the ques"
type textarea "Don't start with the "As.... " structure You haven't replied to the quest"
type textarea "Don't start with the "As.... " structure You haven't replied to the questi"
type textarea "Don't start with the "As.... " structure You haven't replied to the questio"
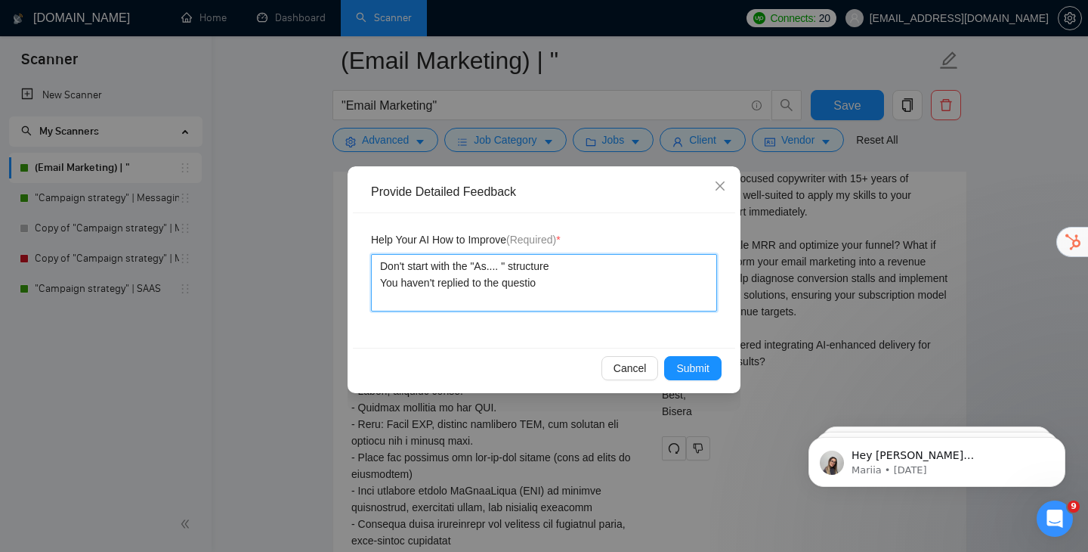
type textarea "Don't start with the "As.... " structure You haven't replied to the question"
type textarea "Don't start with the "As.... " structure You haven't replied to the questions"
type textarea "Don't start with the "As.... " structure You haven't replied to the questions i"
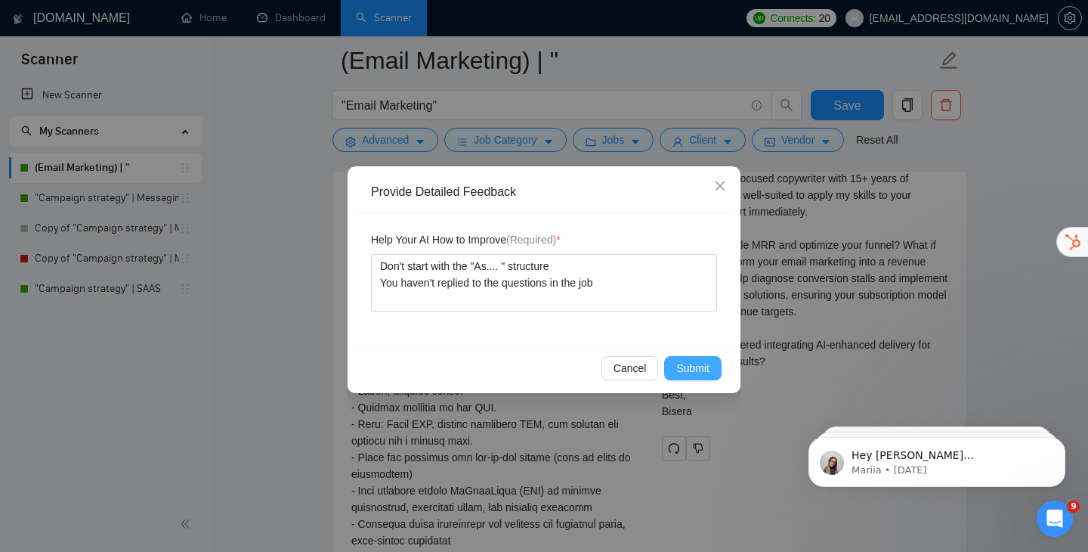
click at [702, 378] on button "Submit" at bounding box center [692, 368] width 57 height 24
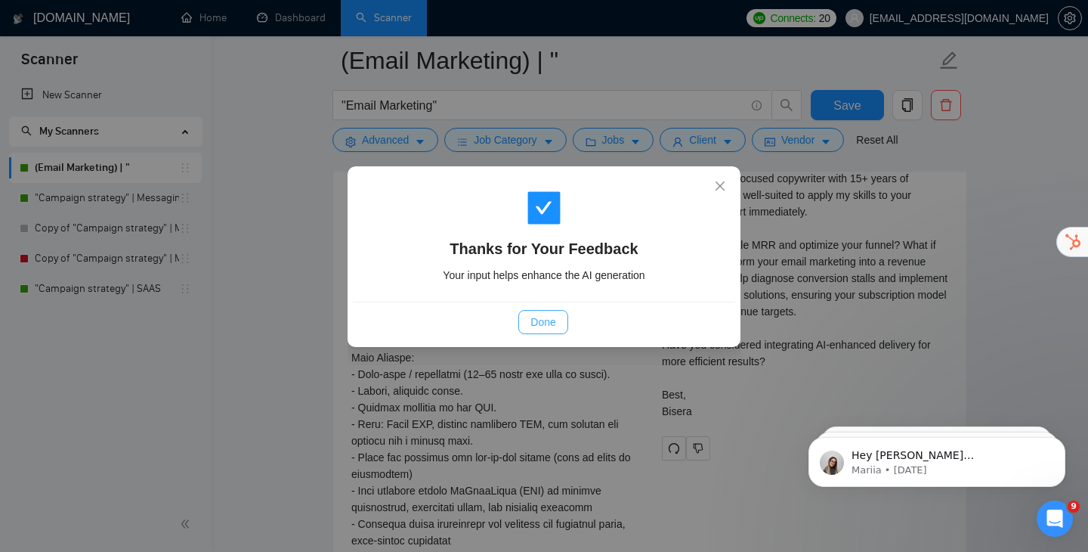
click at [553, 328] on span "Done" at bounding box center [542, 322] width 25 height 17
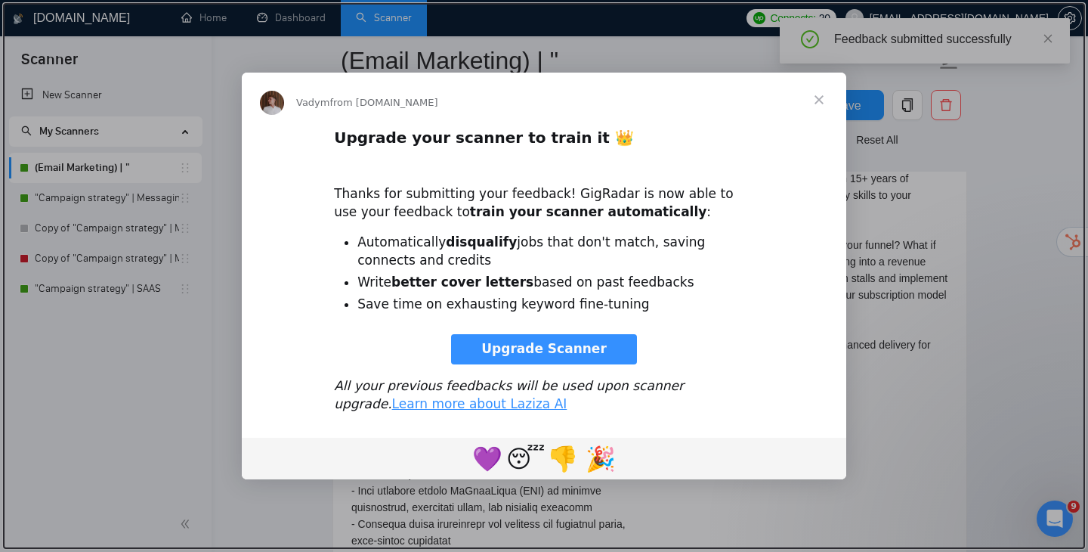
scroll to position [0, 0]
click at [666, 444] on div "💜 😴 👎 🎉" at bounding box center [544, 458] width 604 height 42
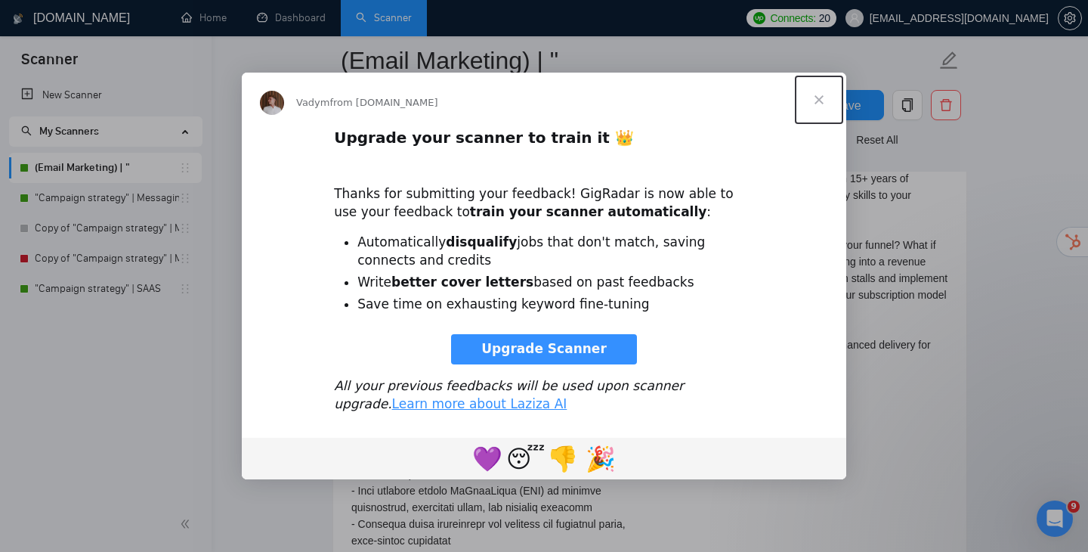
click at [821, 103] on span "Close" at bounding box center [819, 100] width 54 height 54
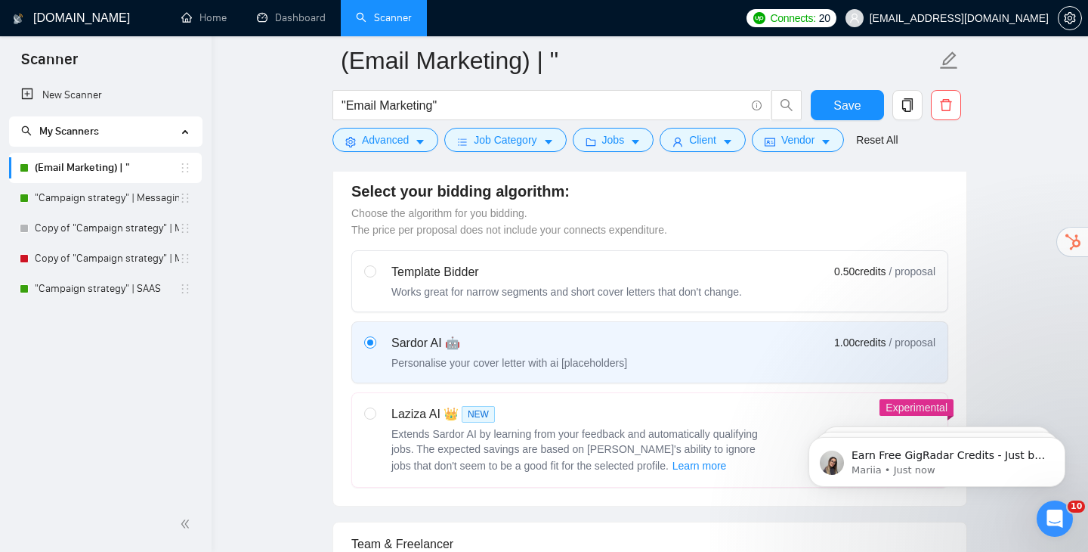
scroll to position [419, 0]
click at [373, 407] on input "radio" at bounding box center [369, 412] width 11 height 11
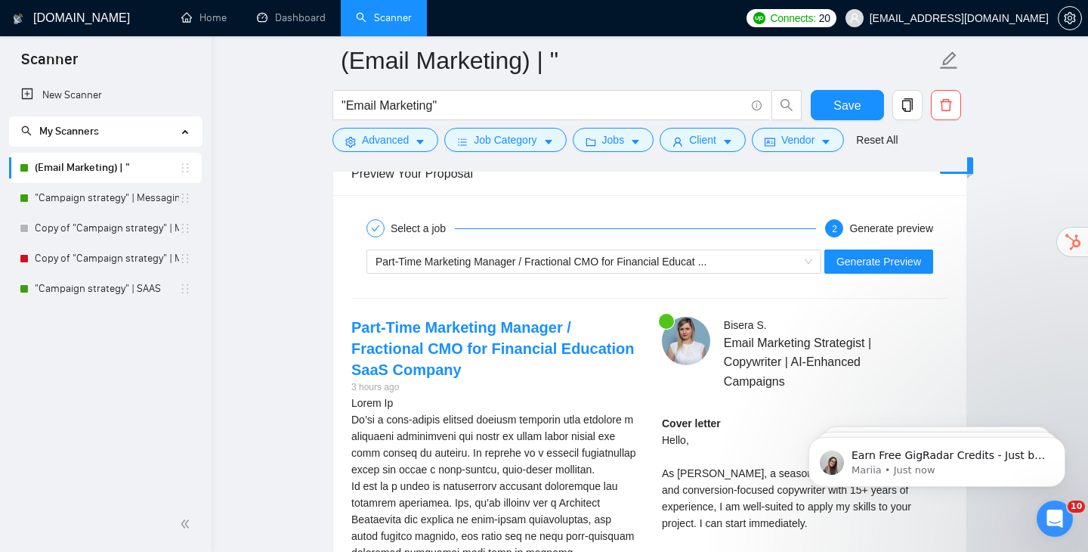
scroll to position [2793, 0]
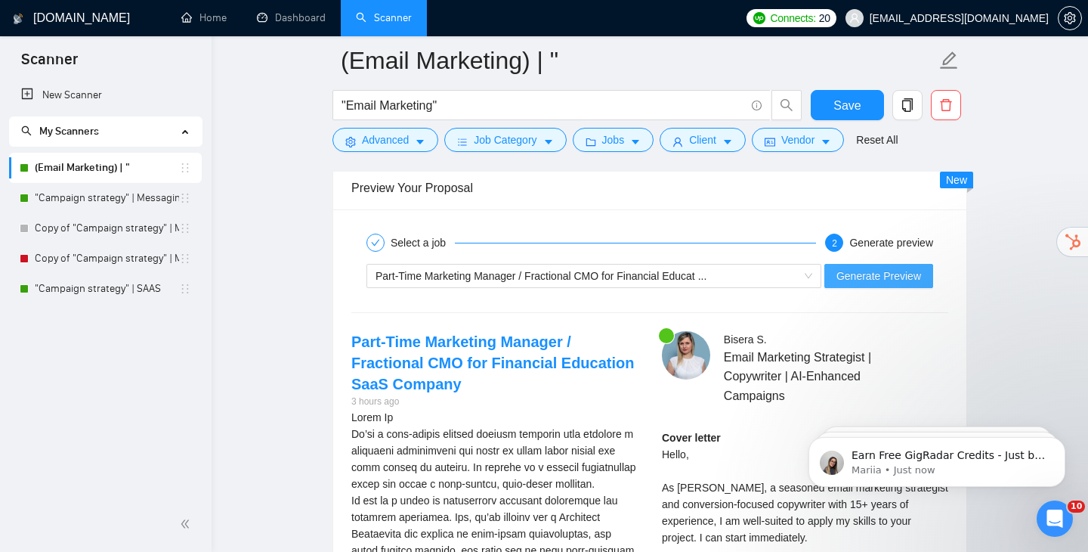
click at [884, 268] on span "Generate Preview" at bounding box center [878, 275] width 85 height 17
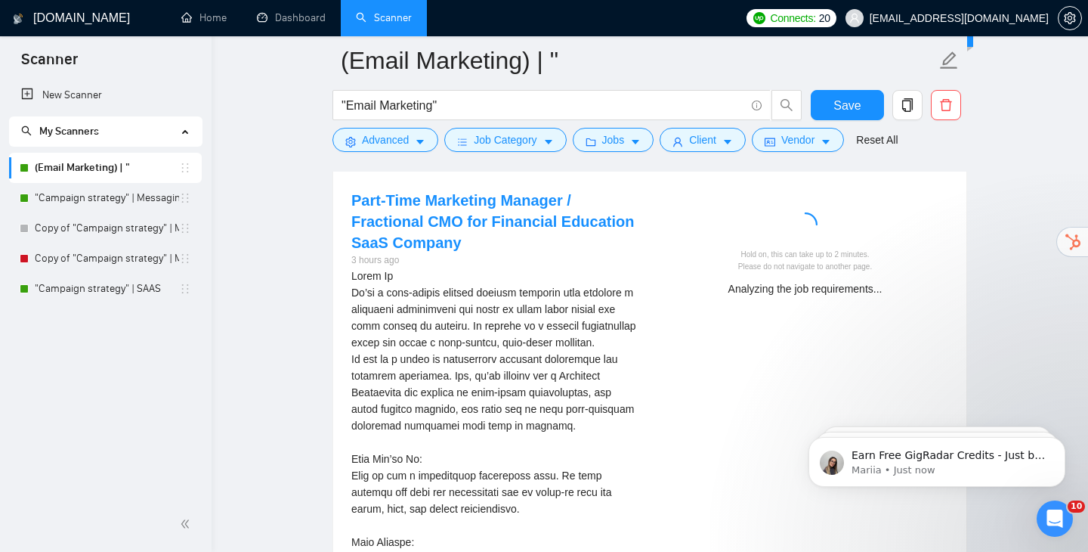
scroll to position [2937, 0]
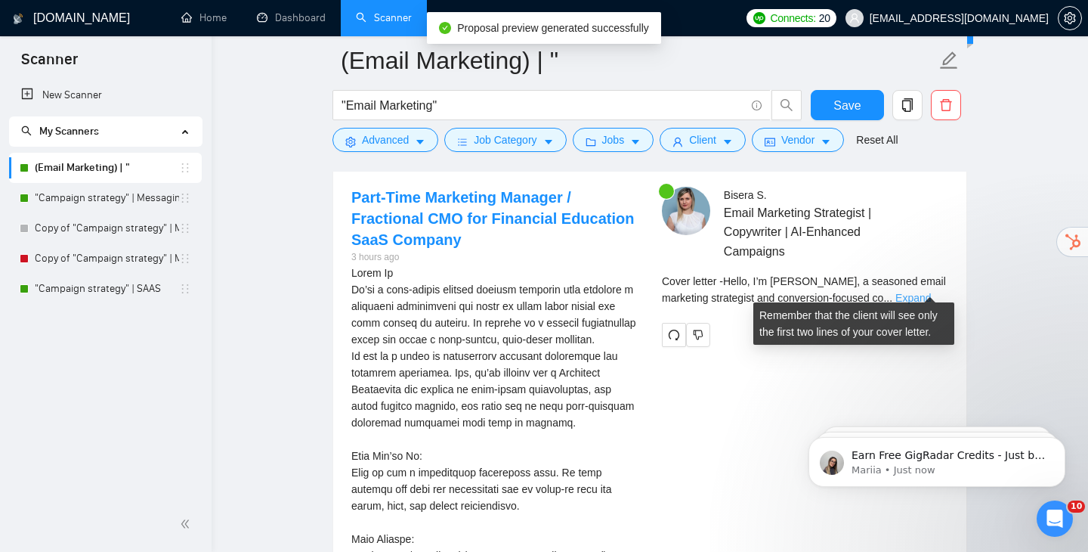
click at [929, 292] on link "Expand" at bounding box center [913, 298] width 36 height 12
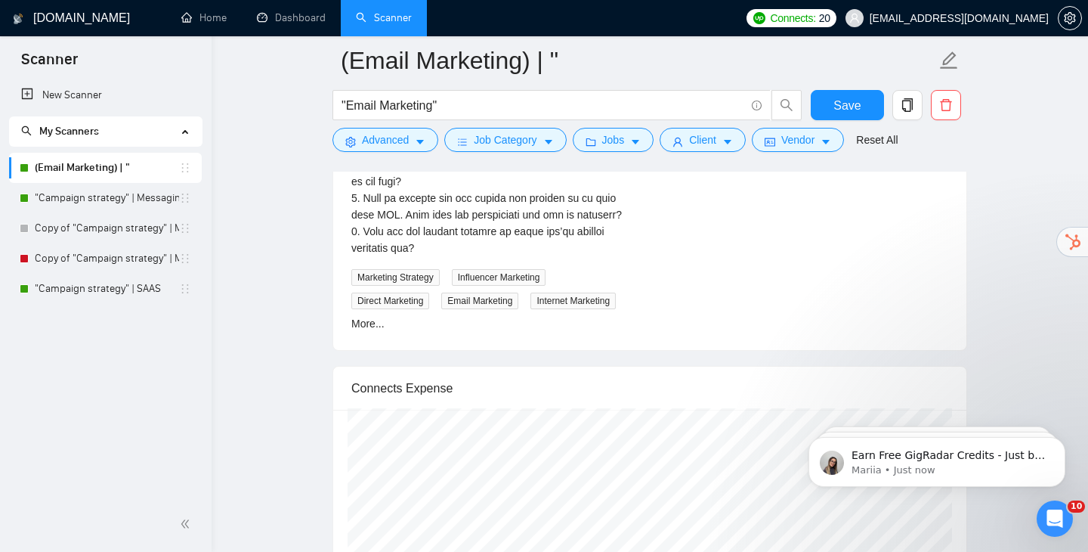
scroll to position [4393, 0]
drag, startPoint x: 492, startPoint y: 275, endPoint x: 436, endPoint y: 240, distance: 65.8
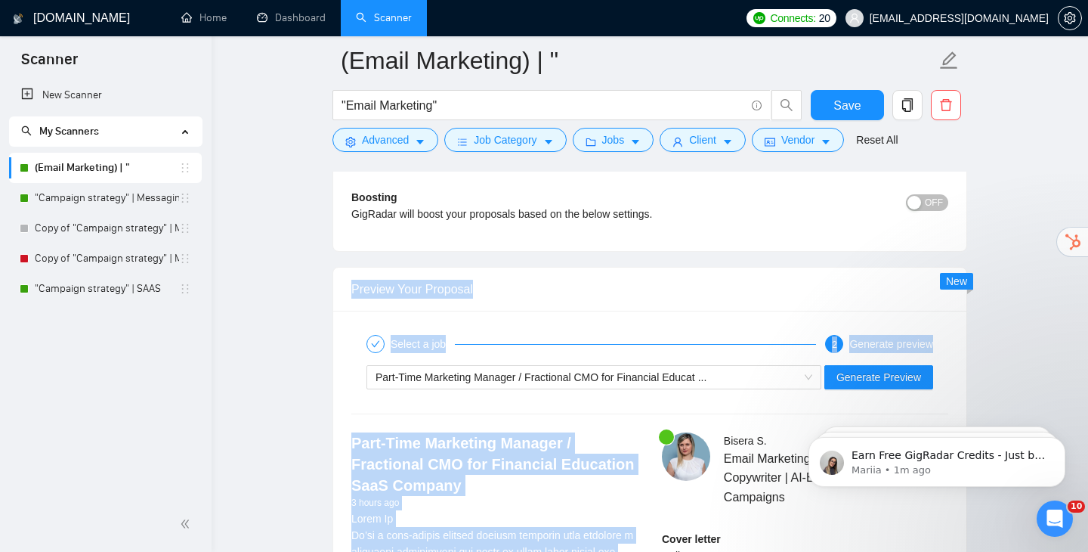
scroll to position [2691, 0]
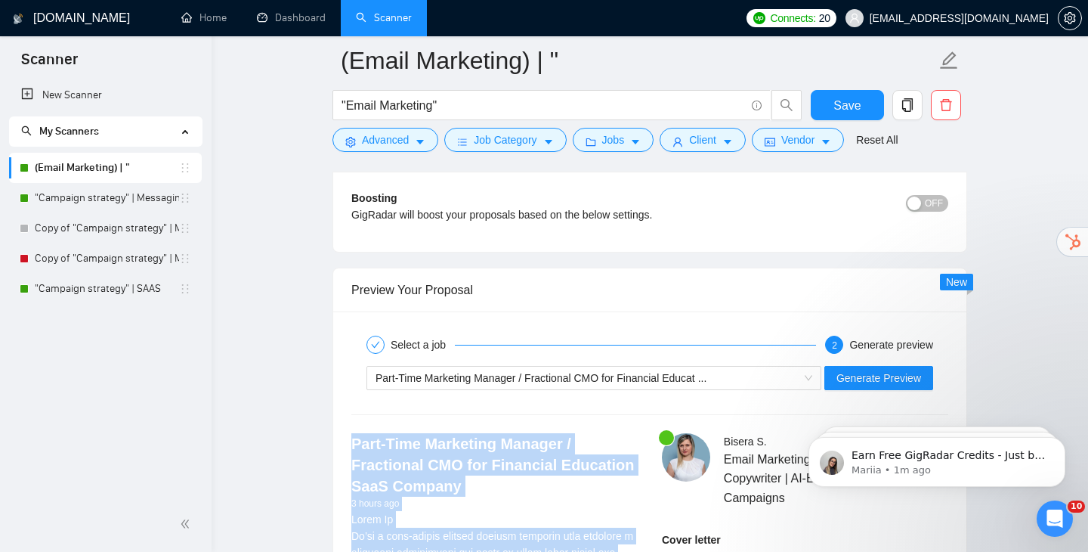
drag, startPoint x: 475, startPoint y: 286, endPoint x: 348, endPoint y: 437, distance: 197.3
copy div "Lore-Ipsu Dolorsita Consect / Adipiscing ELI sed Doeiusmod Temporinc UtlA Etdol…"
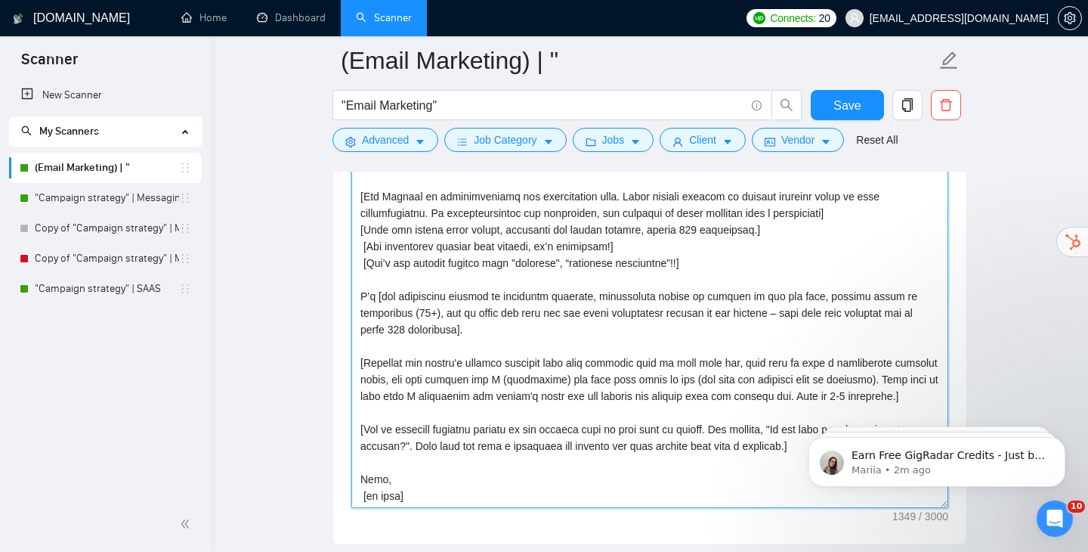
scroll to position [1699, 0]
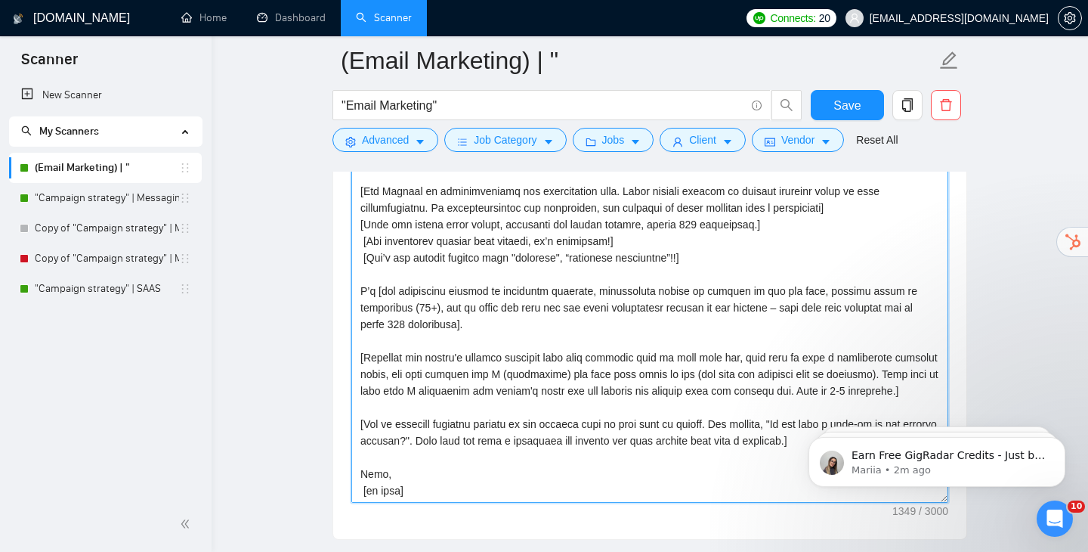
drag, startPoint x: 359, startPoint y: 323, endPoint x: 527, endPoint y: 482, distance: 231.5
click at [527, 482] on textarea "Cover letter template:" at bounding box center [649, 332] width 597 height 340
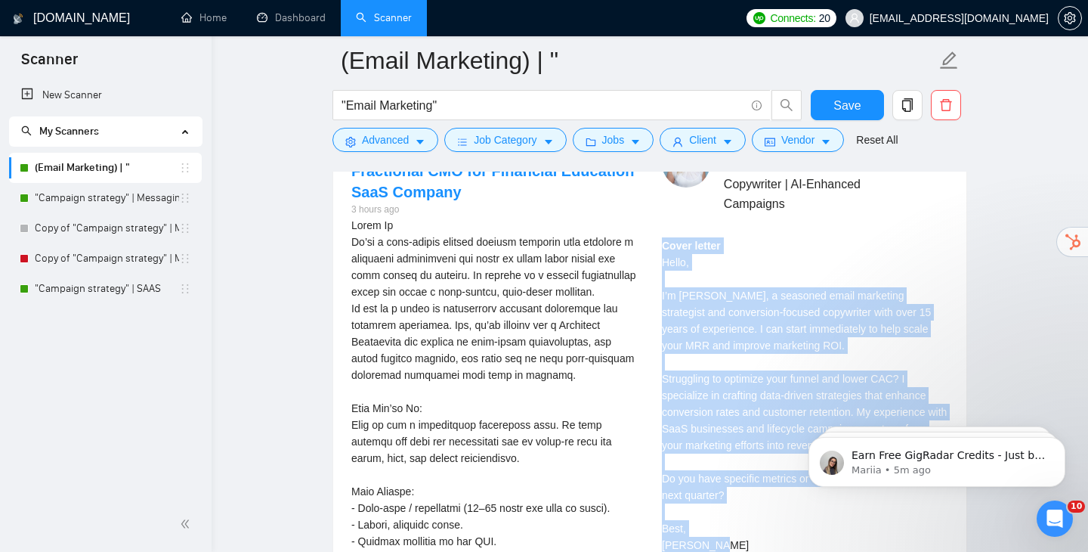
scroll to position [2967, 0]
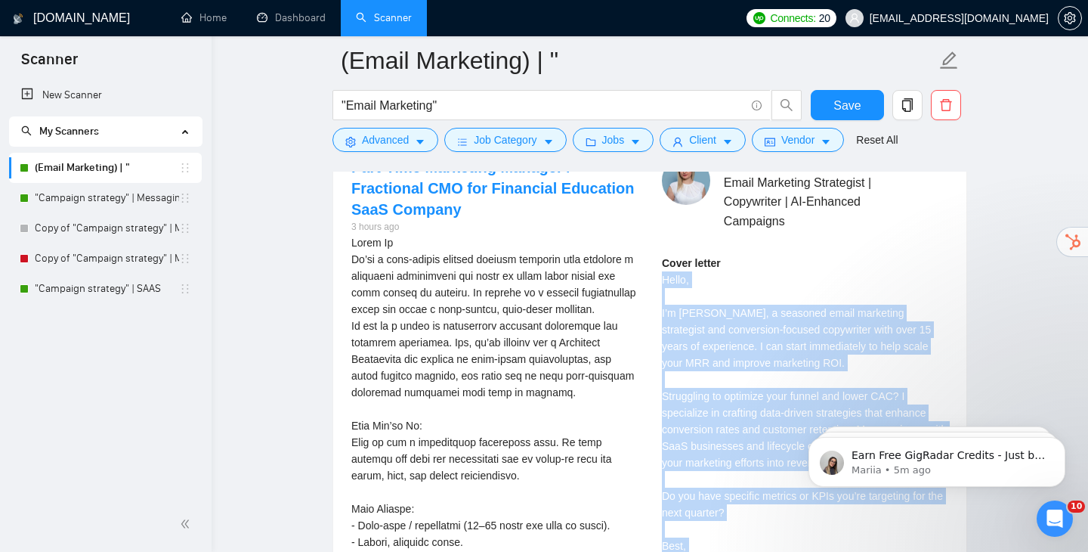
drag, startPoint x: 716, startPoint y: 453, endPoint x: 658, endPoint y: 270, distance: 192.6
click at [658, 270] on div "[PERSON_NAME] Email Marketing Strategist | Copywriter | AI-Enhanced Campaigns C…" at bounding box center [805, 383] width 311 height 454
copy div "Hello, I’m [PERSON_NAME], a seasoned email marketing strategist and conversion-…"
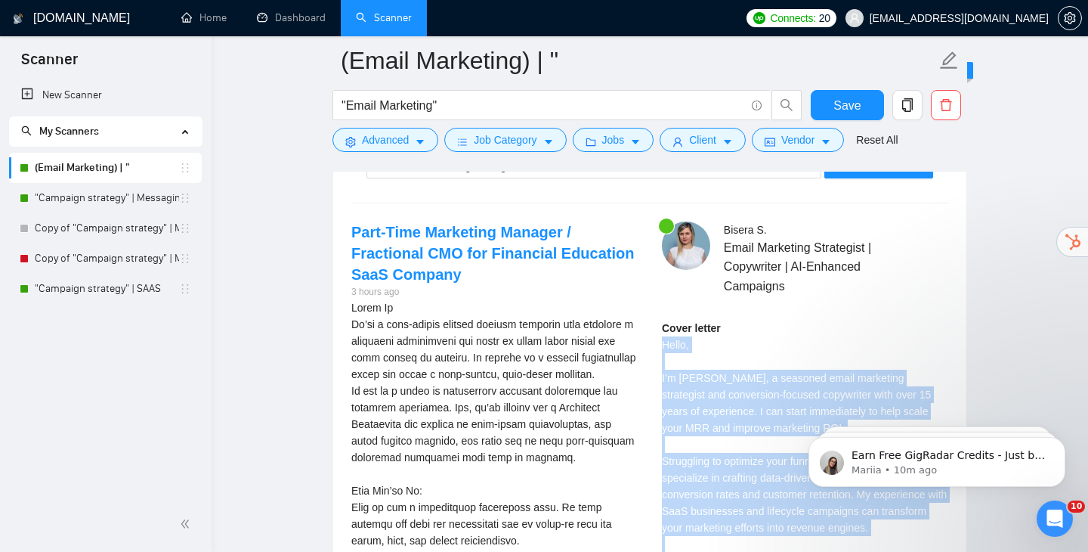
scroll to position [2899, 0]
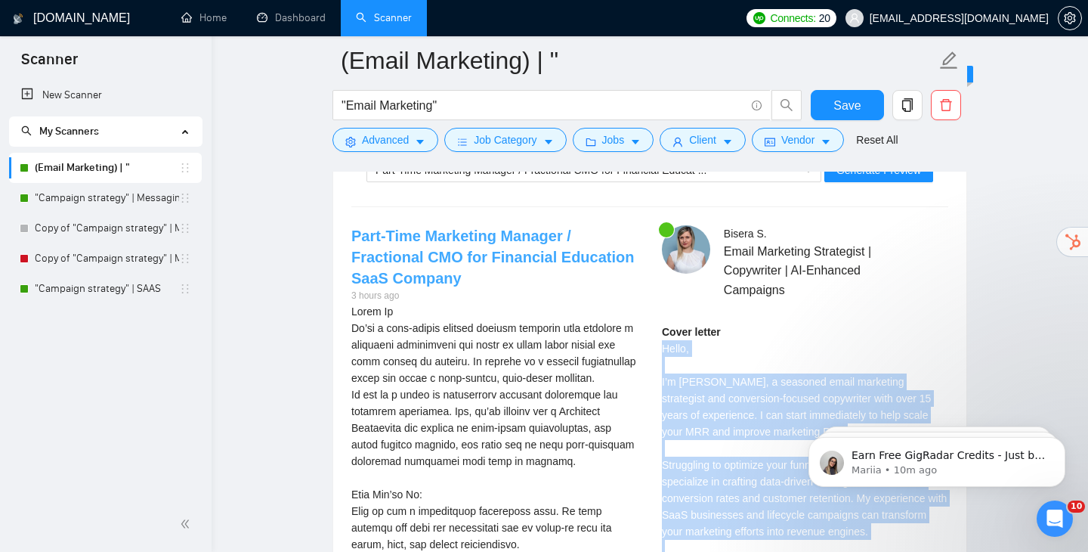
click at [471, 250] on link "Part-Time Marketing Manager / Fractional CMO for Financial Education SaaS Compa…" at bounding box center [492, 256] width 283 height 59
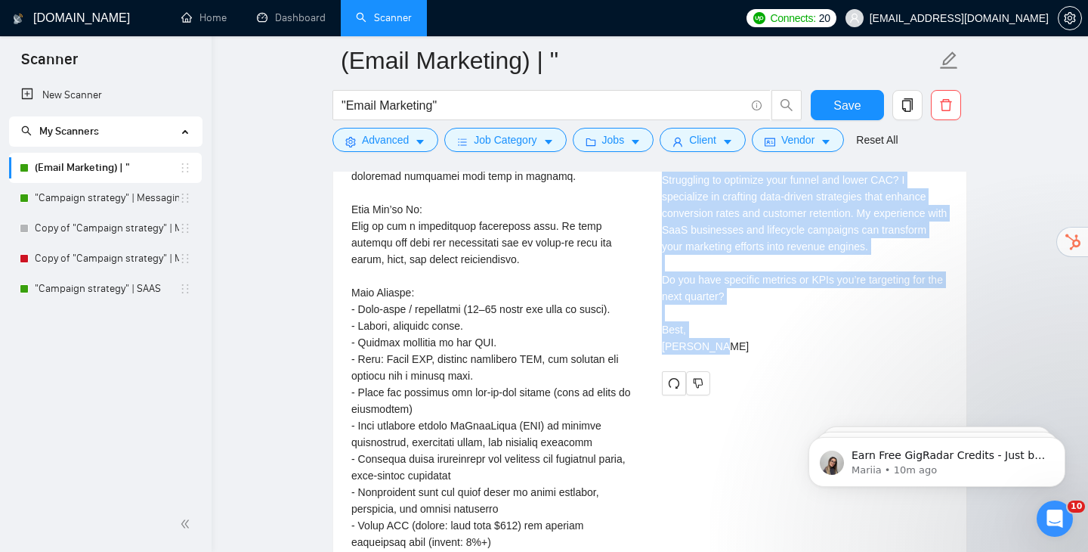
scroll to position [3191, 0]
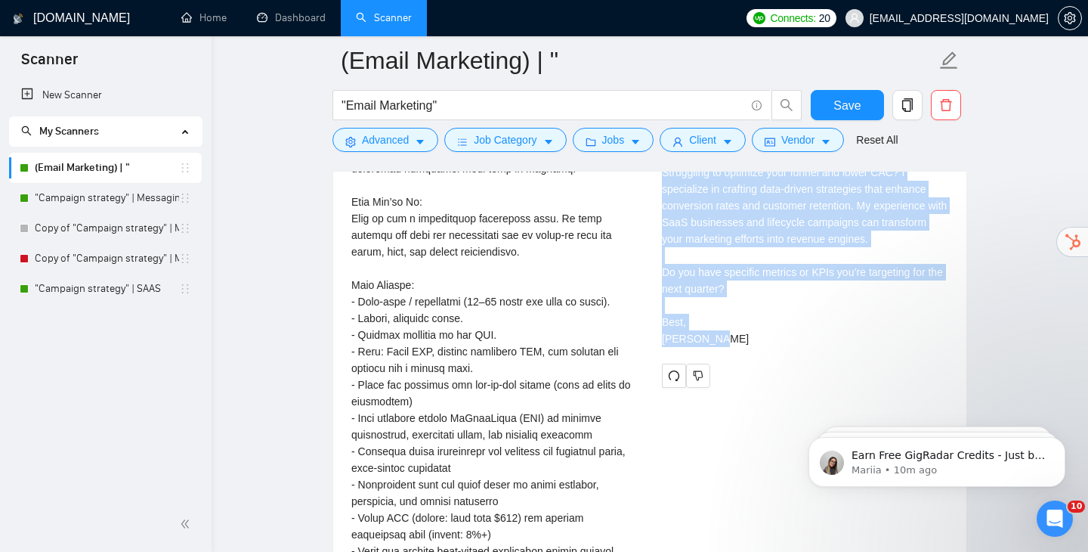
copy div "Hello, I’m [PERSON_NAME], a seasoned email marketing strategist and conversion-…"
